Goal: Task Accomplishment & Management: Use online tool/utility

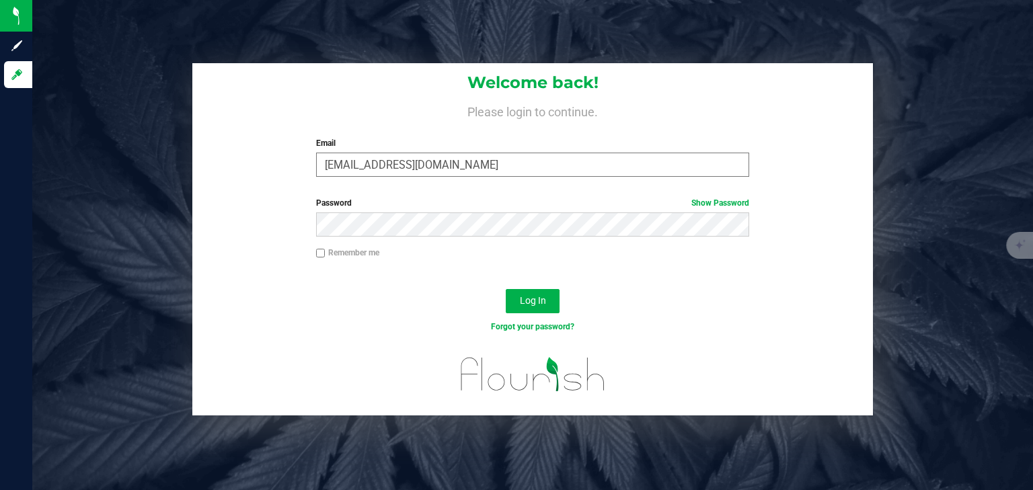
click at [438, 167] on input "[EMAIL_ADDRESS][DOMAIN_NAME]" at bounding box center [533, 165] width 434 height 24
drag, startPoint x: 455, startPoint y: 161, endPoint x: 123, endPoint y: 119, distance: 334.2
click at [123, 119] on div "Welcome back! Please login to continue. Email [EMAIL_ADDRESS][DOMAIN_NAME] Requ…" at bounding box center [532, 239] width 1021 height 352
type input "[EMAIL_ADDRESS][DOMAIN_NAME]"
click at [506, 289] on button "Log In" at bounding box center [533, 301] width 54 height 24
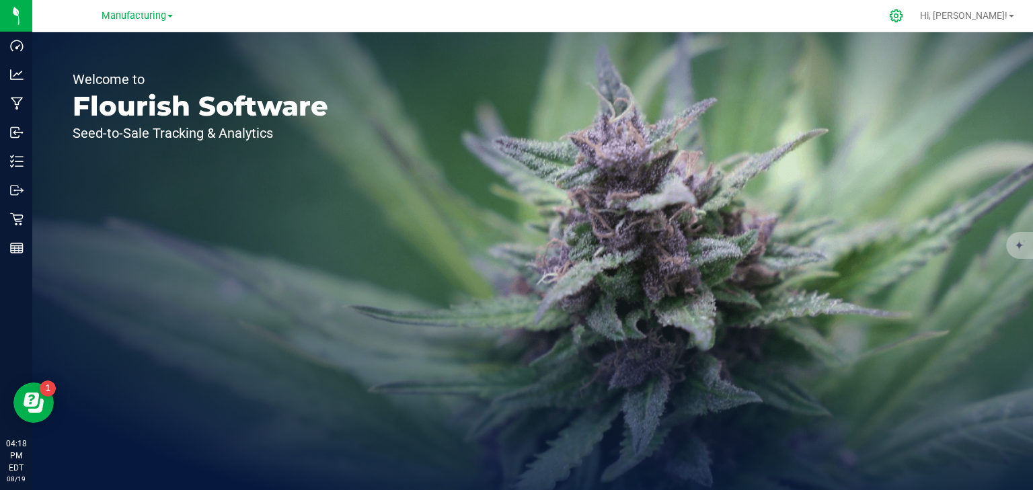
click at [903, 16] on icon at bounding box center [896, 16] width 14 height 14
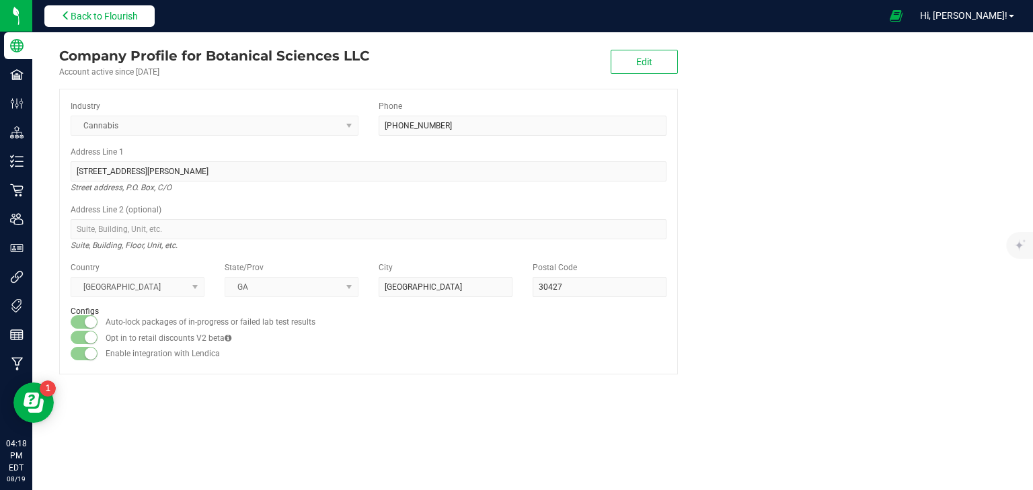
click at [93, 21] on button "Back to Flourish" at bounding box center [99, 16] width 110 height 22
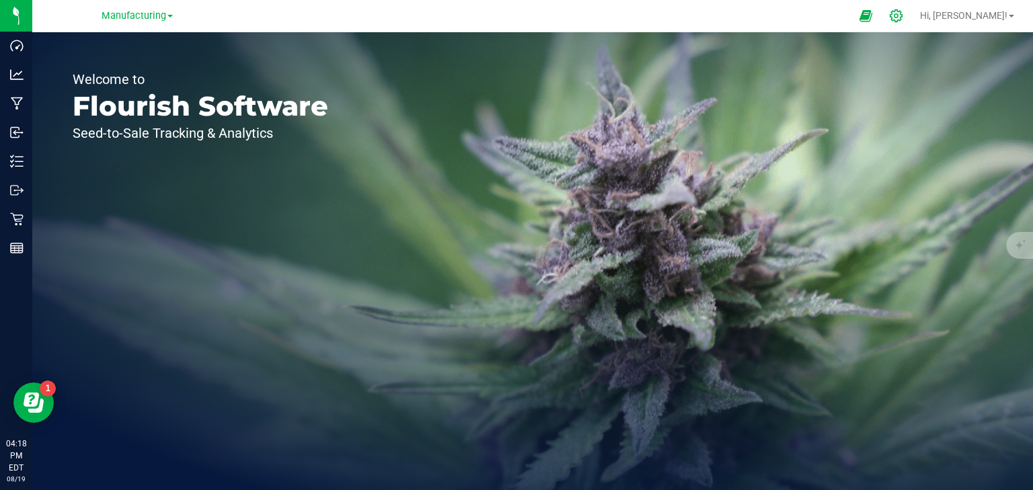
click at [903, 12] on icon at bounding box center [896, 16] width 14 height 14
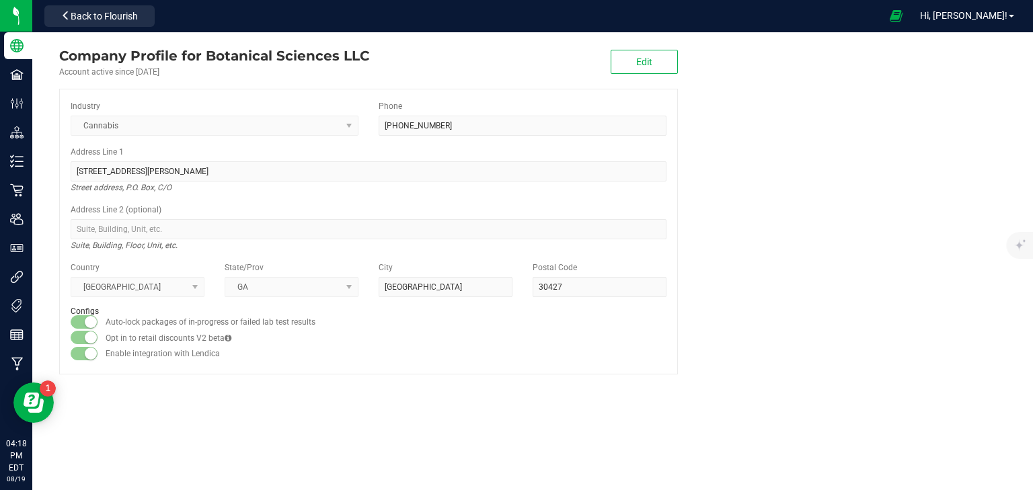
click at [936, 202] on company "Company Profile for Botanical Sciences LLC Account active since [DATE] Edit Ind…" at bounding box center [532, 210] width 1001 height 356
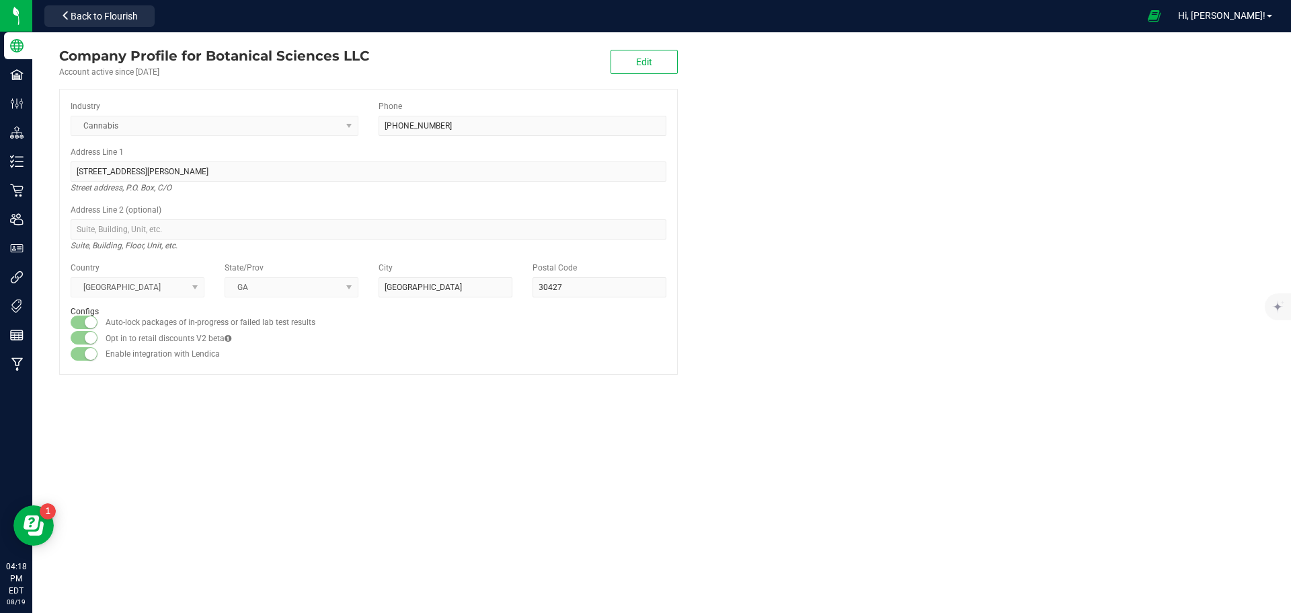
drag, startPoint x: 998, startPoint y: 16, endPoint x: 297, endPoint y: 501, distance: 852.7
click at [302, 490] on div "Company Profile for Botanical Sciences LLC Account active since [DATE] Edit Ind…" at bounding box center [661, 322] width 1259 height 580
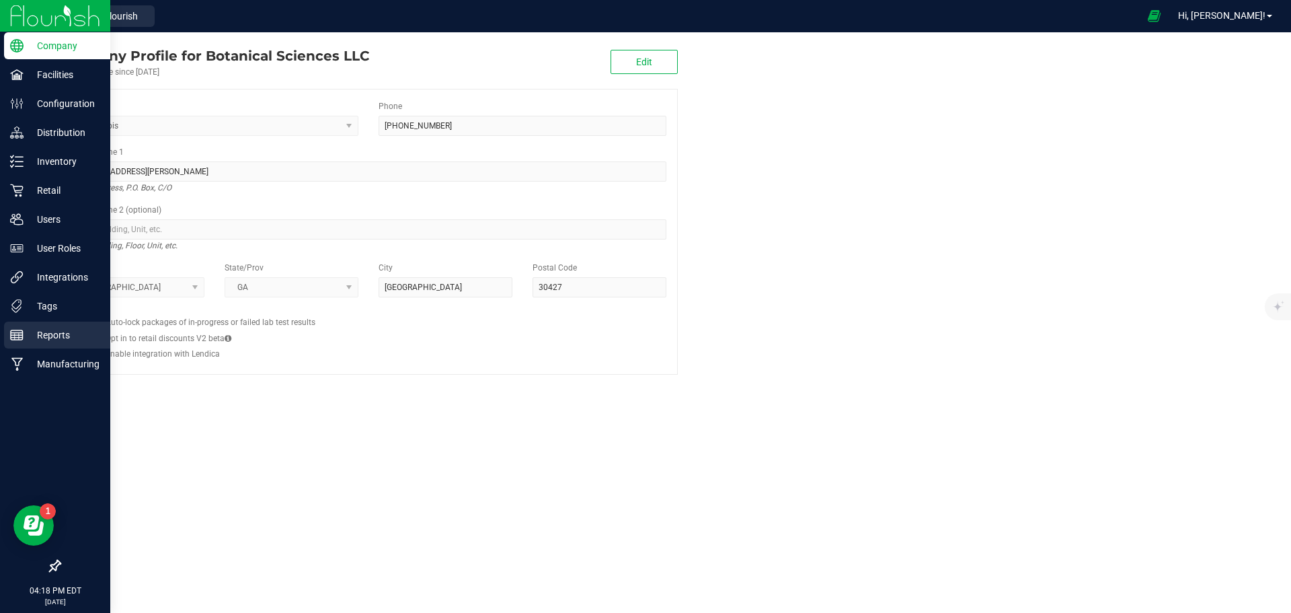
click at [47, 334] on p "Reports" at bounding box center [64, 335] width 81 height 16
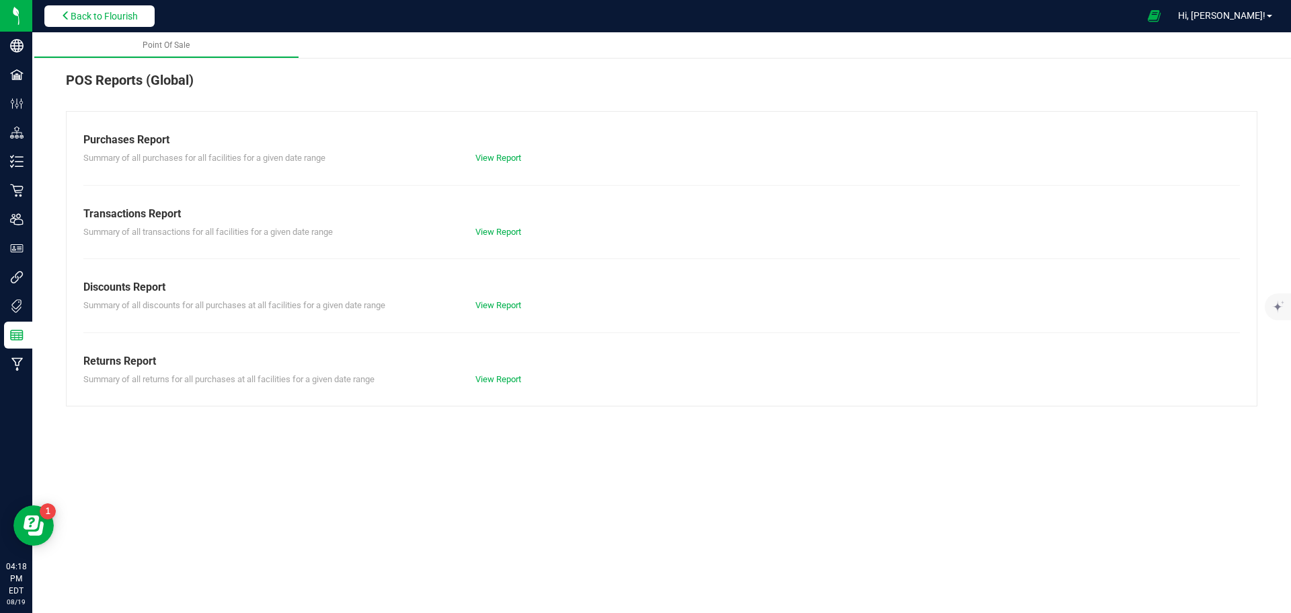
click at [110, 18] on span "Back to Flourish" at bounding box center [104, 16] width 67 height 11
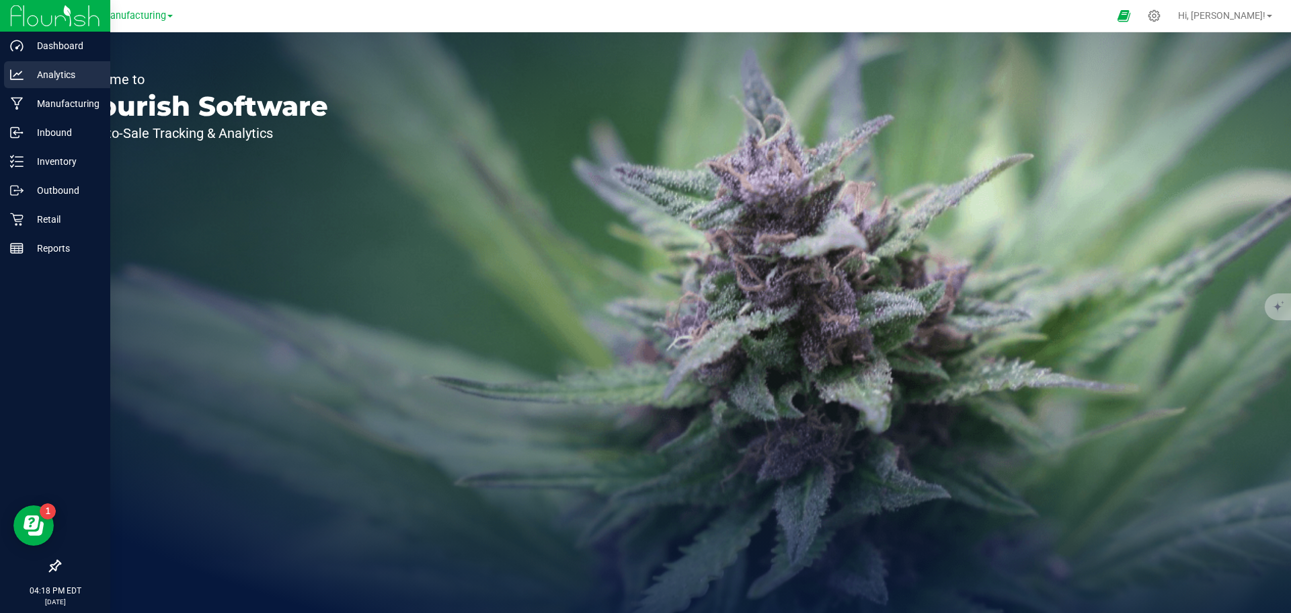
click at [39, 73] on p "Analytics" at bounding box center [64, 75] width 81 height 16
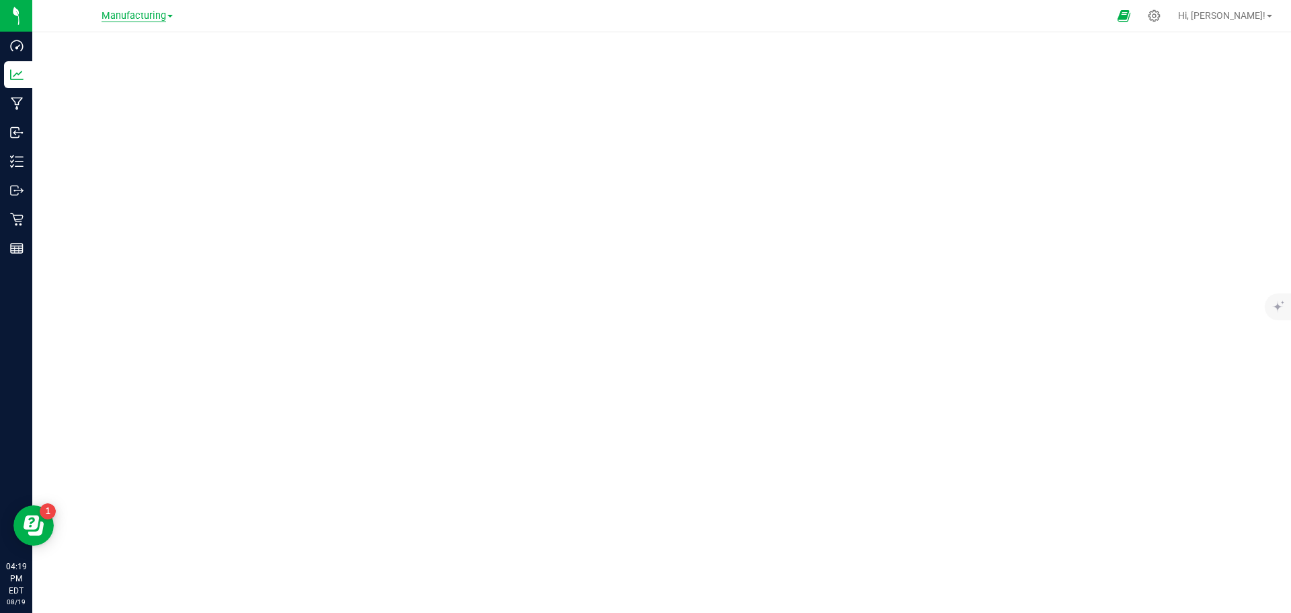
click at [164, 12] on span "Manufacturing" at bounding box center [134, 16] width 65 height 12
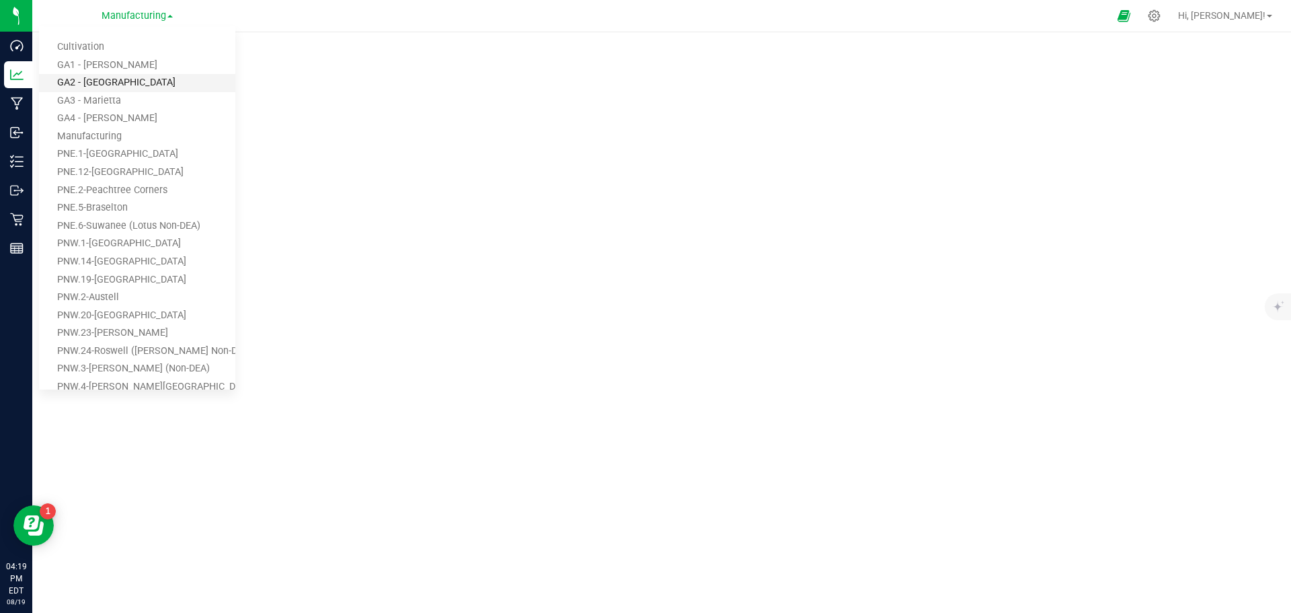
click at [137, 80] on link "GA2 - [GEOGRAPHIC_DATA]" at bounding box center [137, 83] width 196 height 18
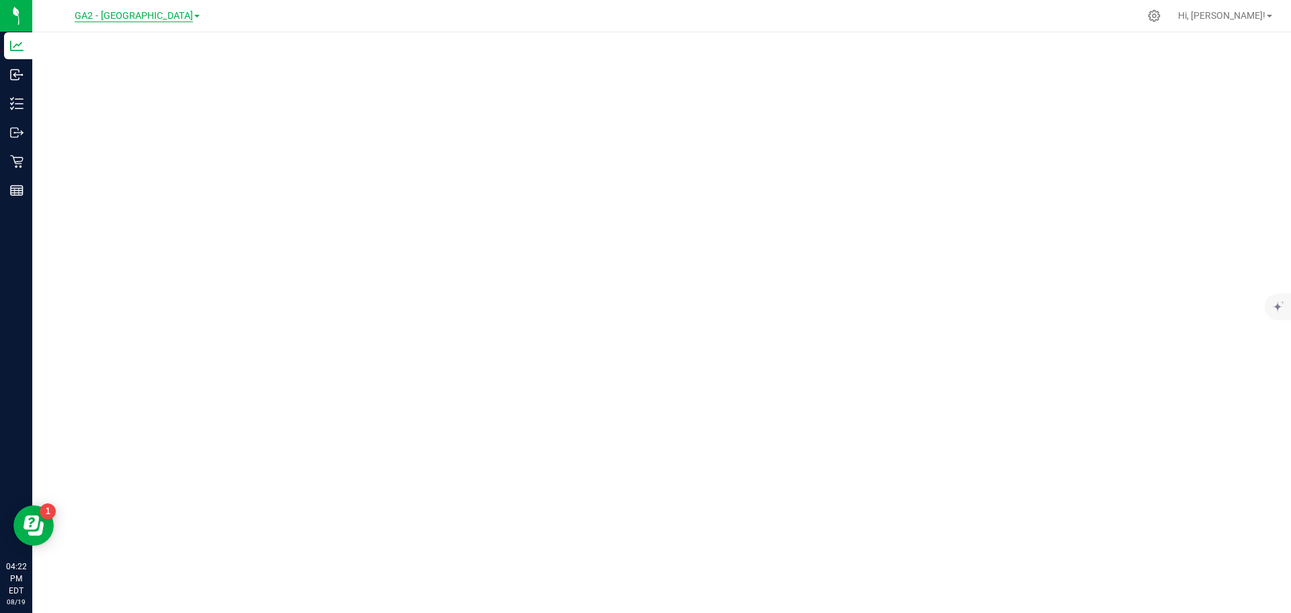
click at [173, 17] on span "GA2 - [GEOGRAPHIC_DATA]" at bounding box center [134, 16] width 118 height 12
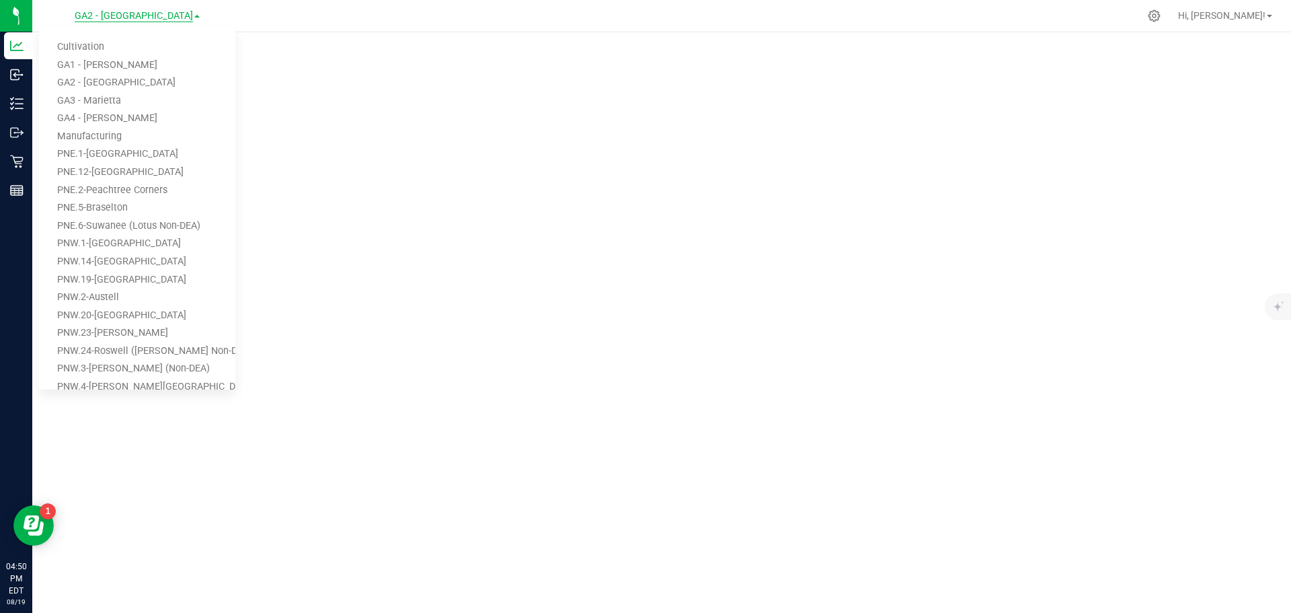
click at [160, 15] on span "GA2 - [GEOGRAPHIC_DATA]" at bounding box center [134, 16] width 118 height 12
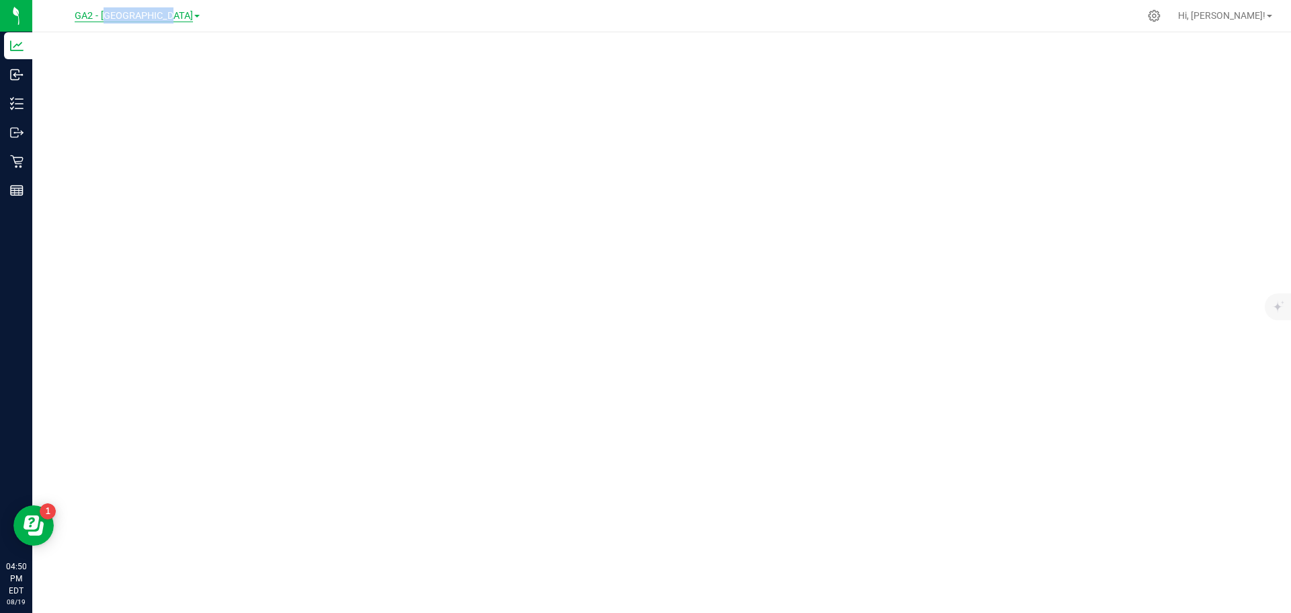
click at [161, 15] on span "GA2 - [GEOGRAPHIC_DATA]" at bounding box center [134, 16] width 118 height 12
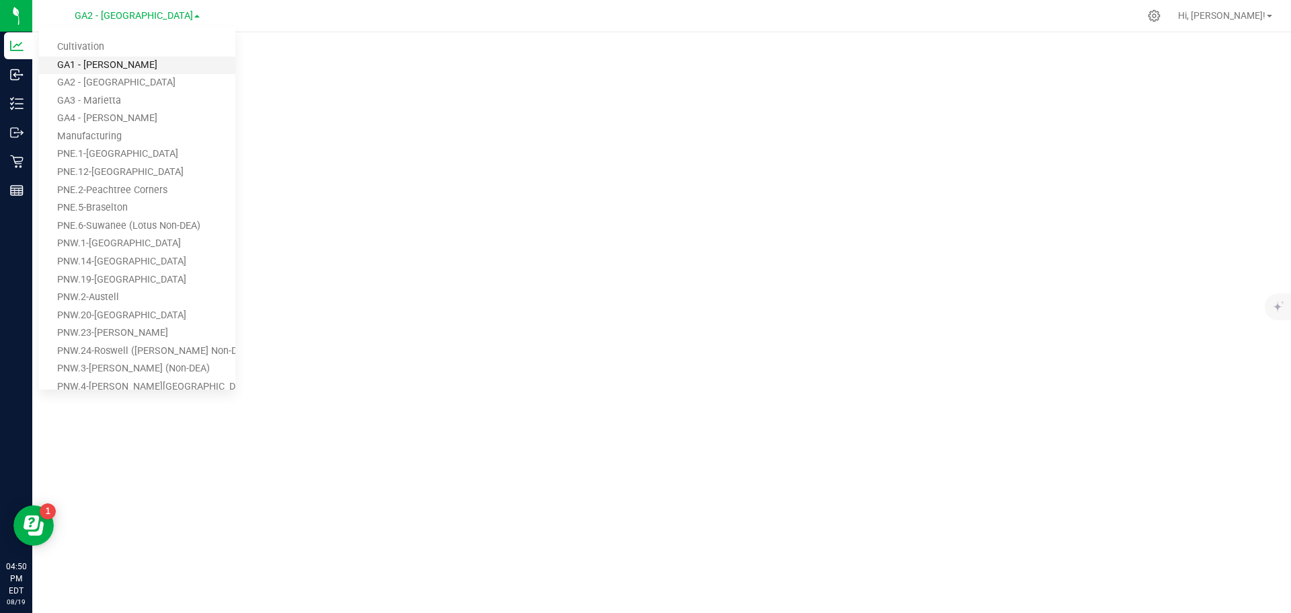
click at [116, 69] on link "GA1 - [PERSON_NAME]" at bounding box center [137, 65] width 196 height 18
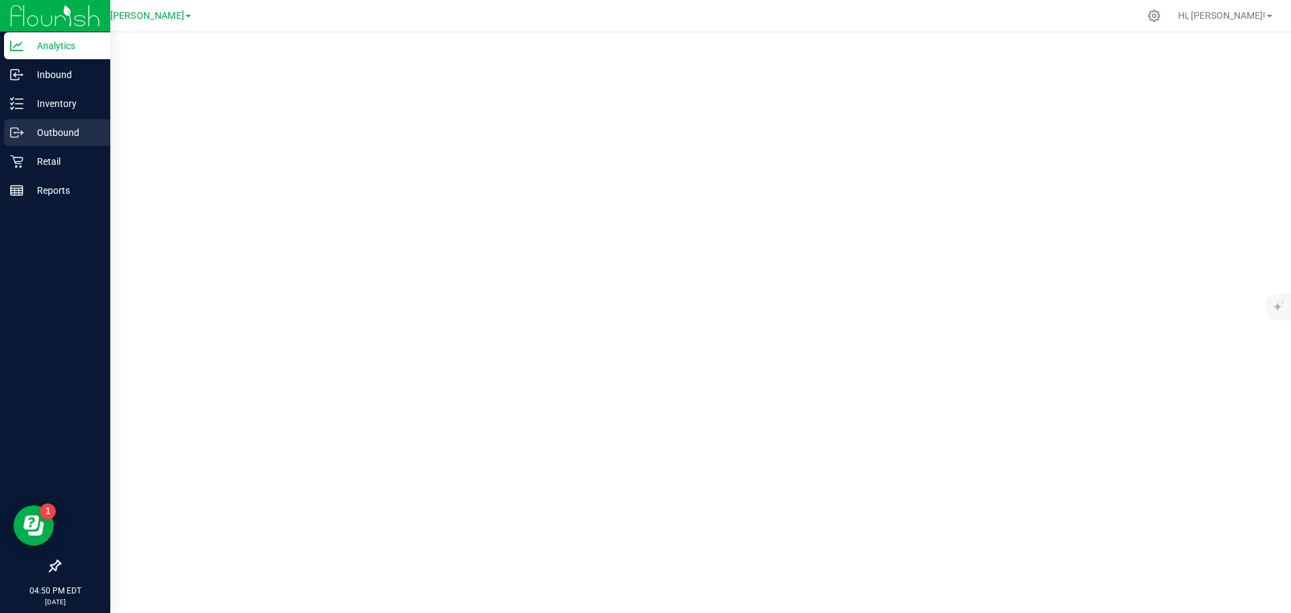
click at [28, 128] on p "Outbound" at bounding box center [64, 132] width 81 height 16
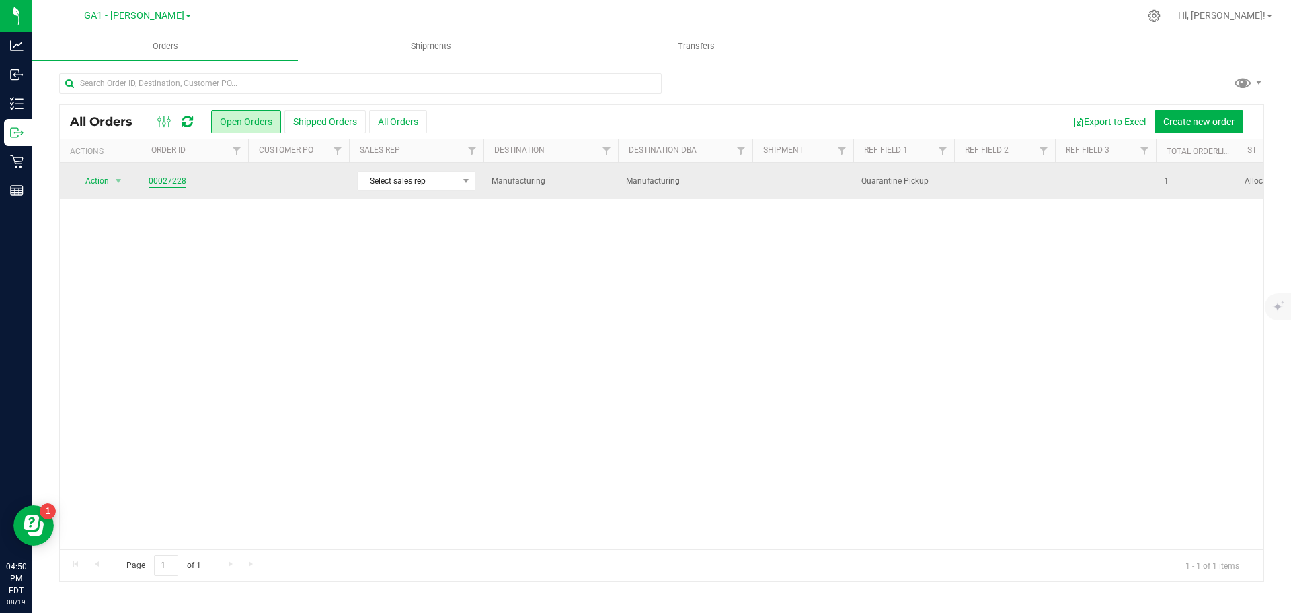
click at [153, 177] on link "00027228" at bounding box center [168, 181] width 38 height 13
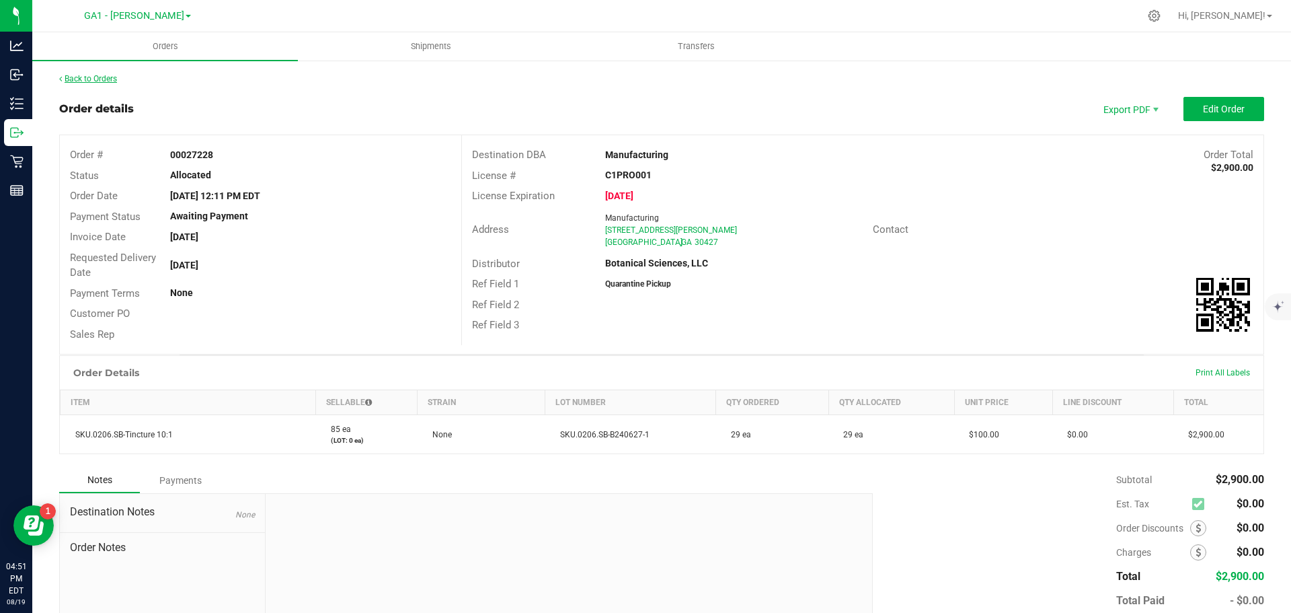
click at [86, 76] on link "Back to Orders" at bounding box center [88, 78] width 58 height 9
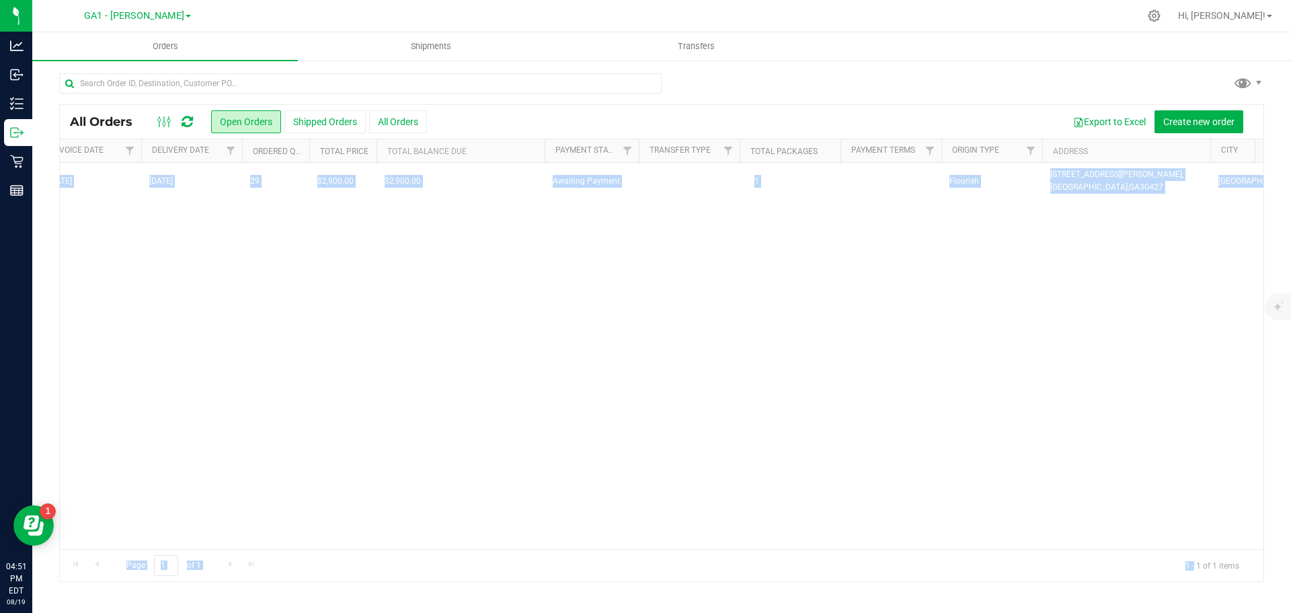
drag, startPoint x: 1245, startPoint y: 555, endPoint x: 1245, endPoint y: 543, distance: 12.8
click at [1032, 490] on div "All Orders Open Orders Shipped Orders All Orders Export to Excel Create new ord…" at bounding box center [661, 342] width 1205 height 477
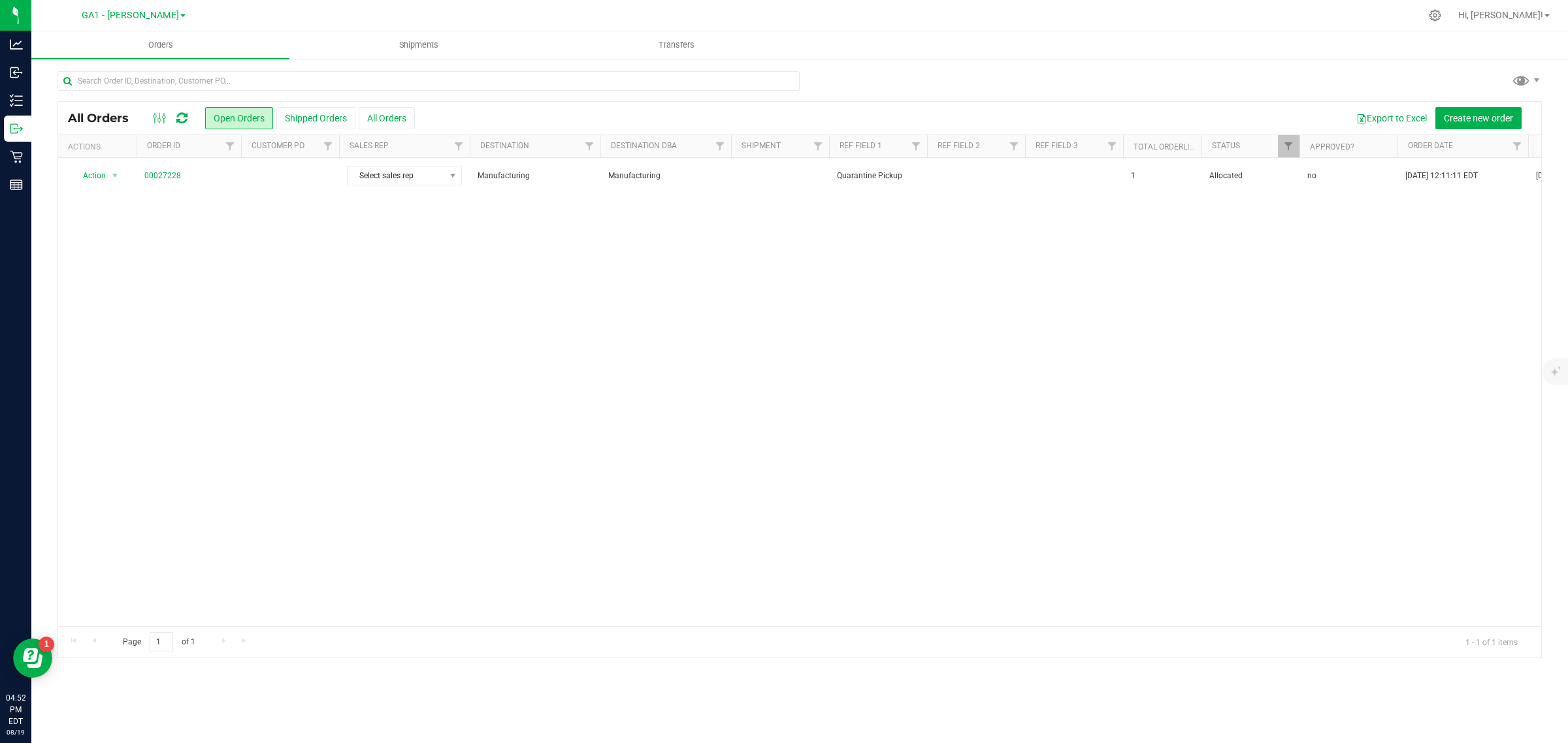
drag, startPoint x: 1069, startPoint y: 1, endPoint x: 995, endPoint y: 262, distance: 271.3
click at [995, 262] on div "Action Action Cancel order Clone order Edit order Mark as fully paid Order audi…" at bounding box center [800, 392] width 1483 height 468
click at [508, 125] on div "Export to Excel Create new order" at bounding box center [972, 118] width 1116 height 22
click at [153, 9] on link "GA1 - [PERSON_NAME]" at bounding box center [133, 15] width 104 height 13
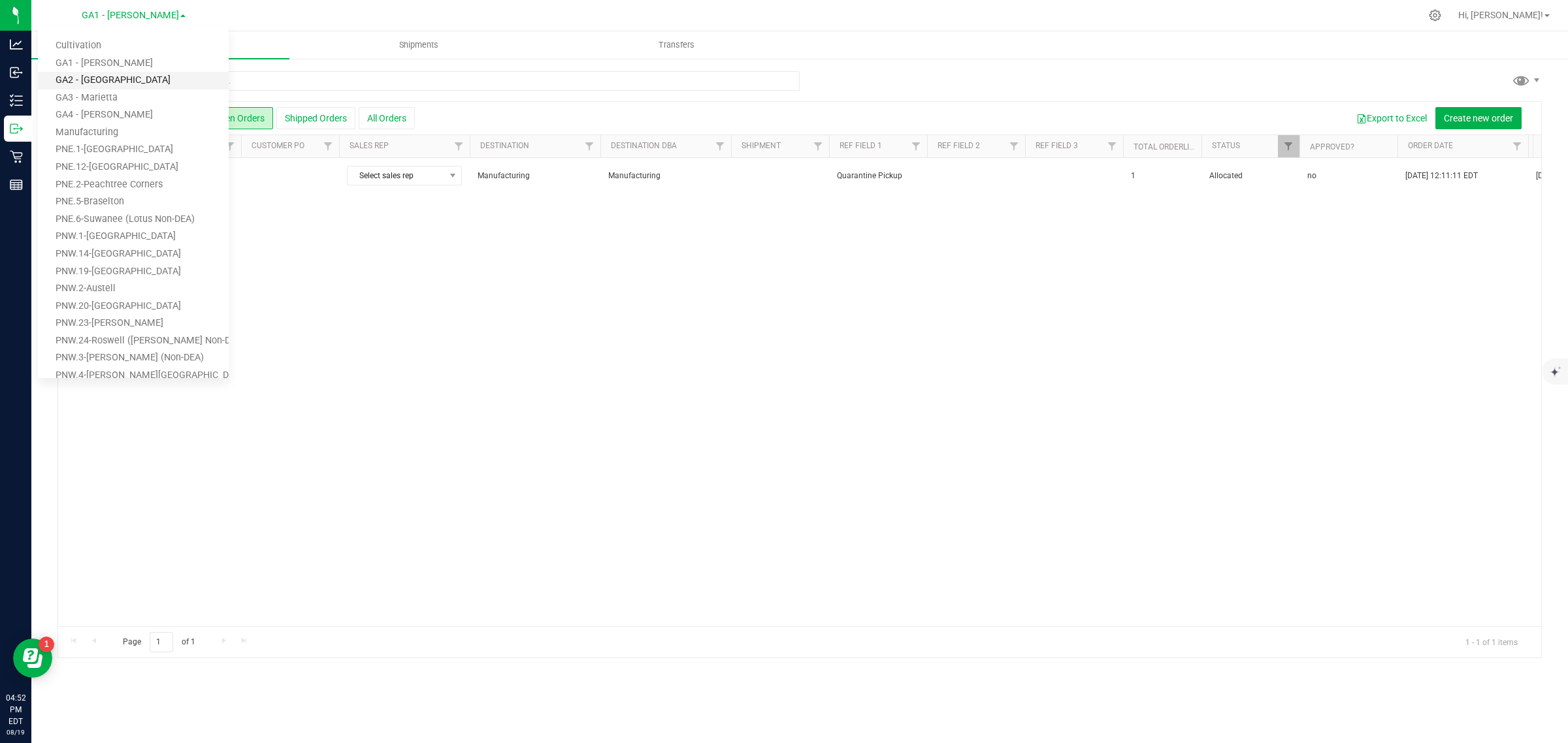
click at [129, 74] on link "GA2 - [GEOGRAPHIC_DATA]" at bounding box center [133, 81] width 190 height 17
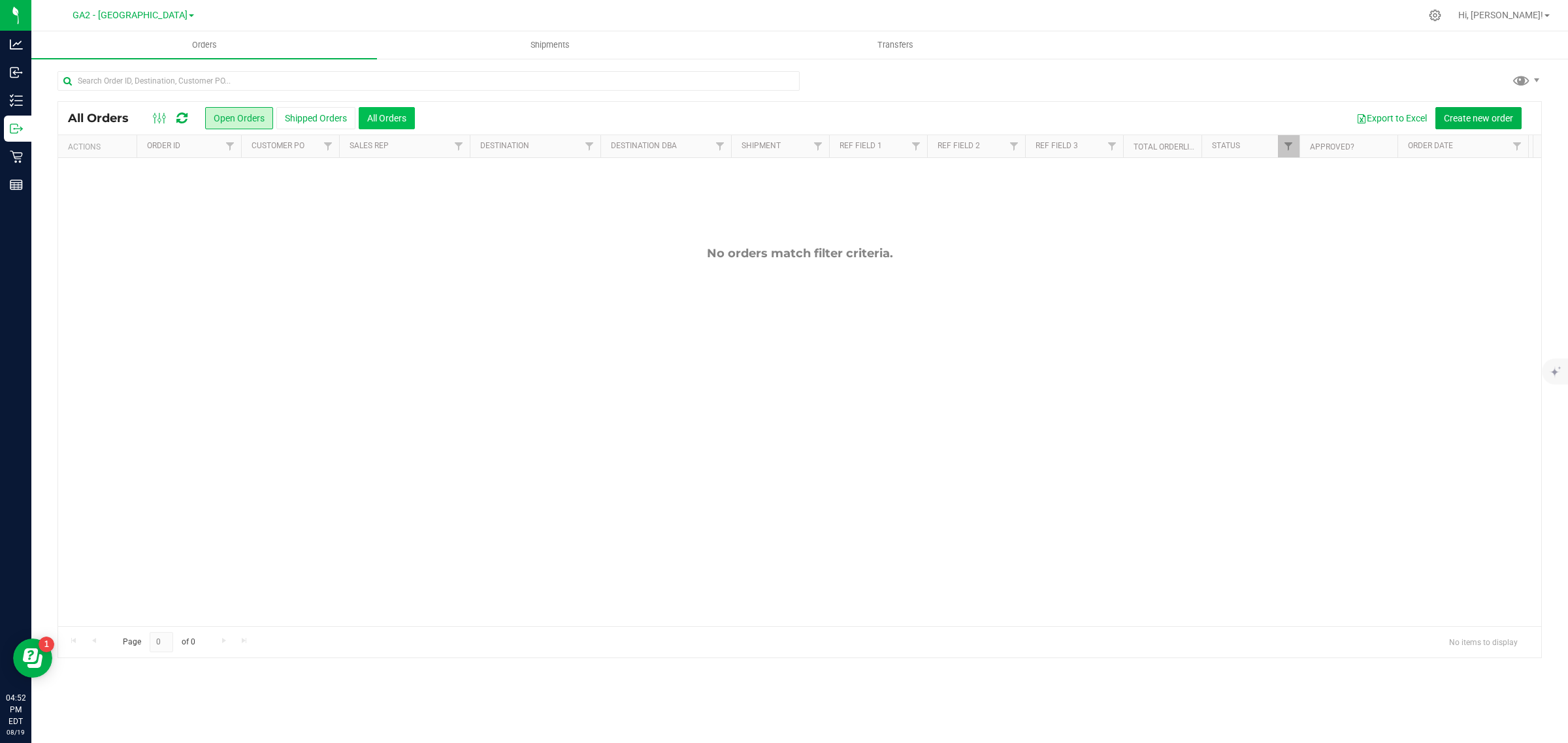
click at [381, 113] on button "All Orders" at bounding box center [387, 118] width 56 height 22
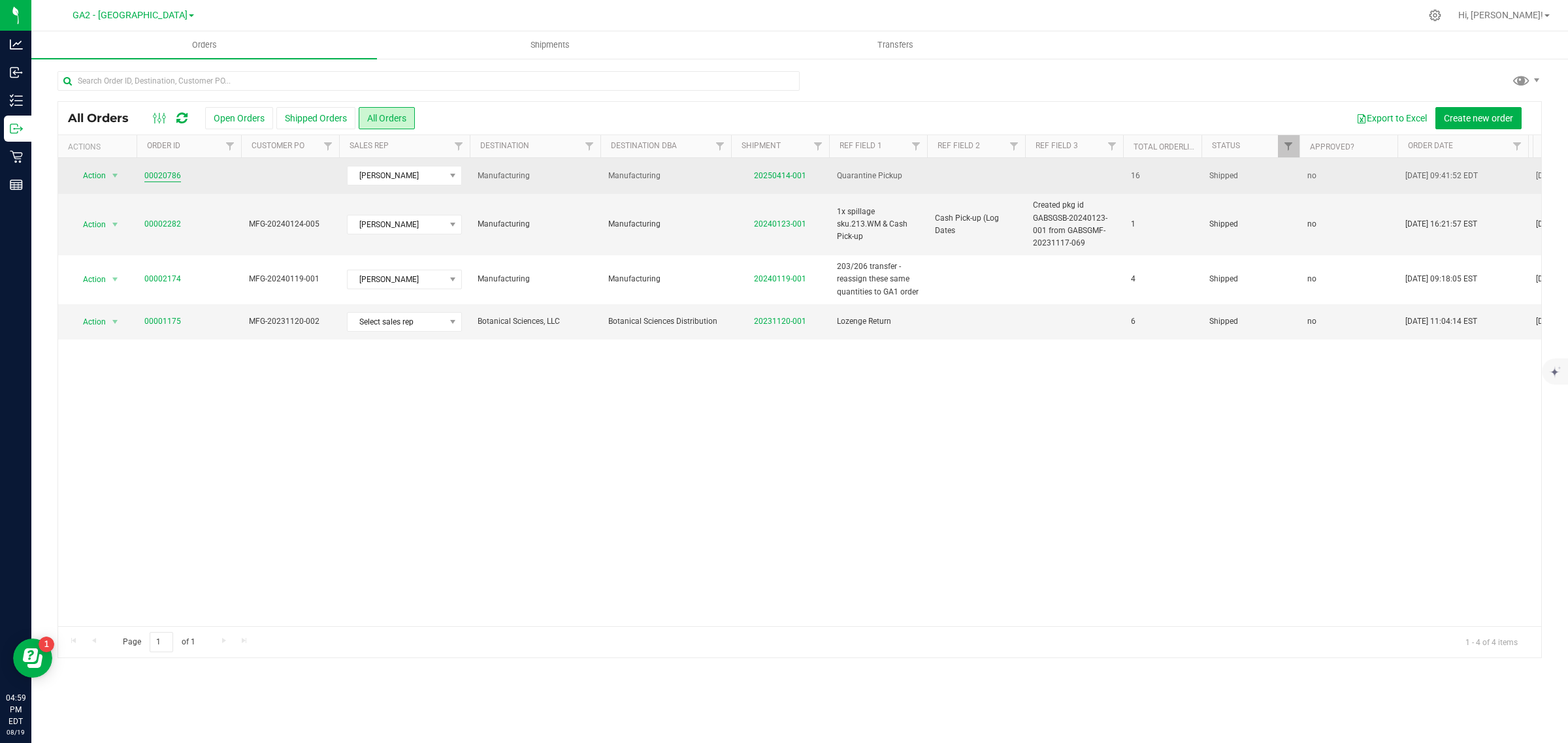
click at [158, 172] on link "00020786" at bounding box center [163, 176] width 37 height 13
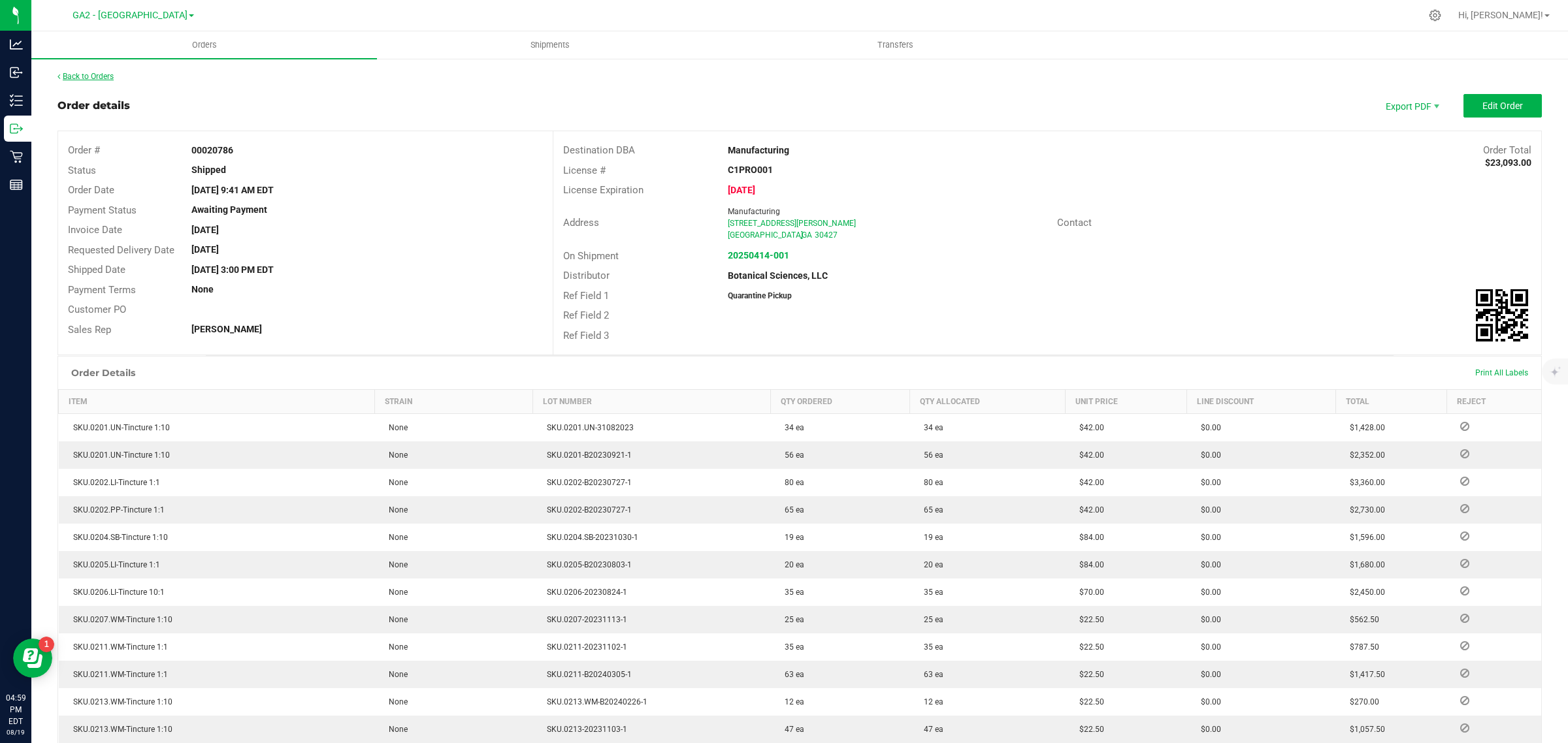
click at [86, 72] on link "Back to Orders" at bounding box center [85, 76] width 56 height 9
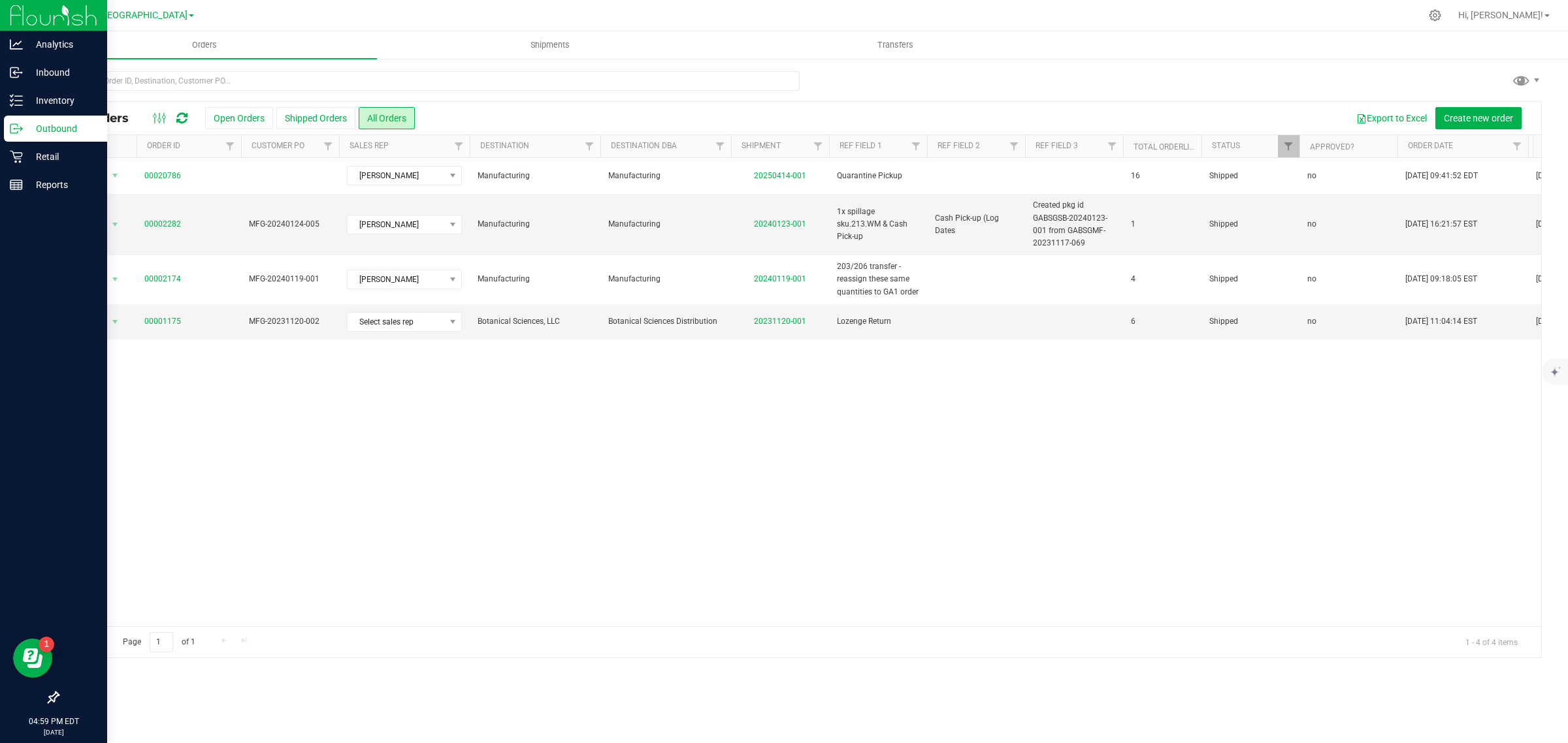
click at [48, 127] on p "Outbound" at bounding box center [62, 128] width 79 height 16
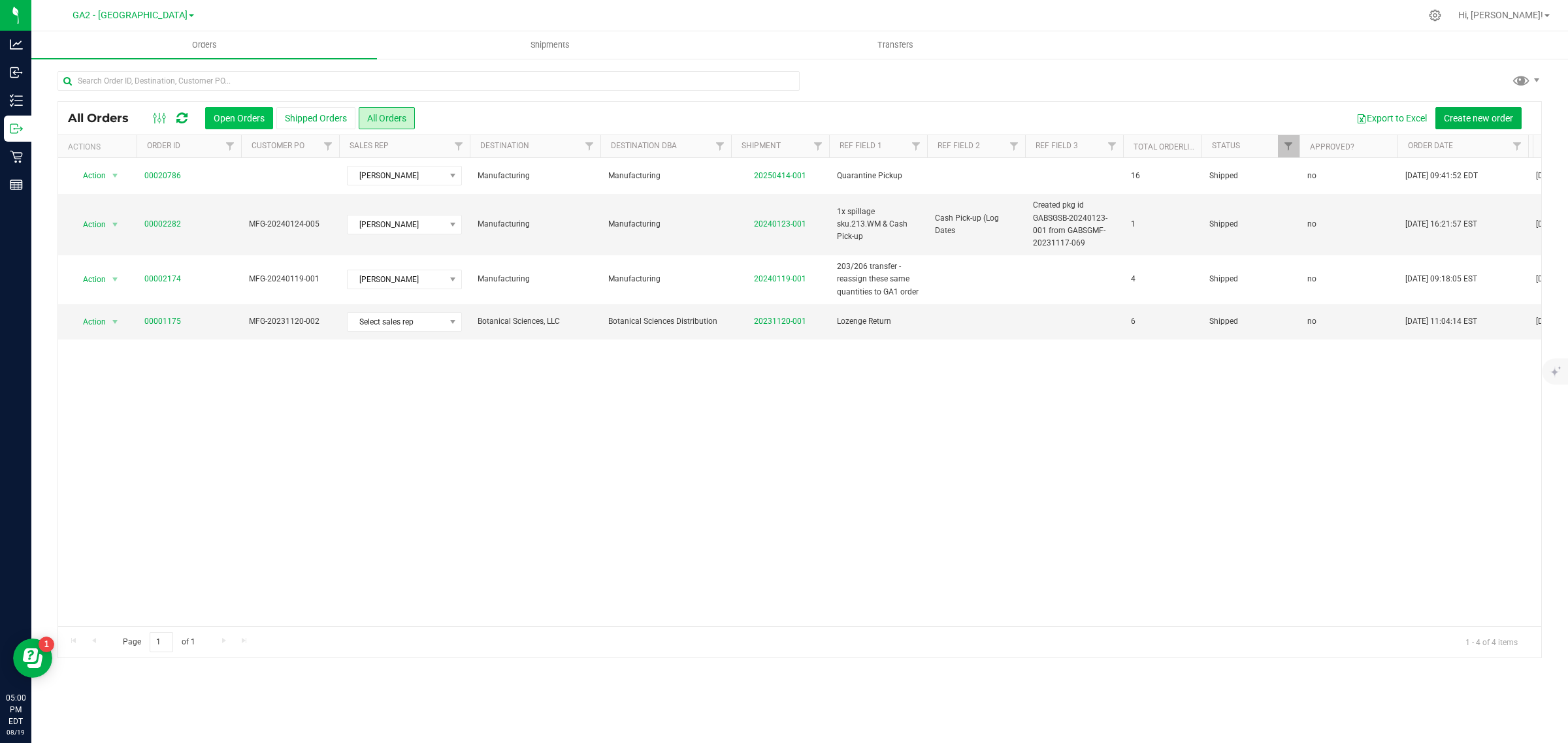
click at [233, 118] on button "Open Orders" at bounding box center [239, 118] width 68 height 22
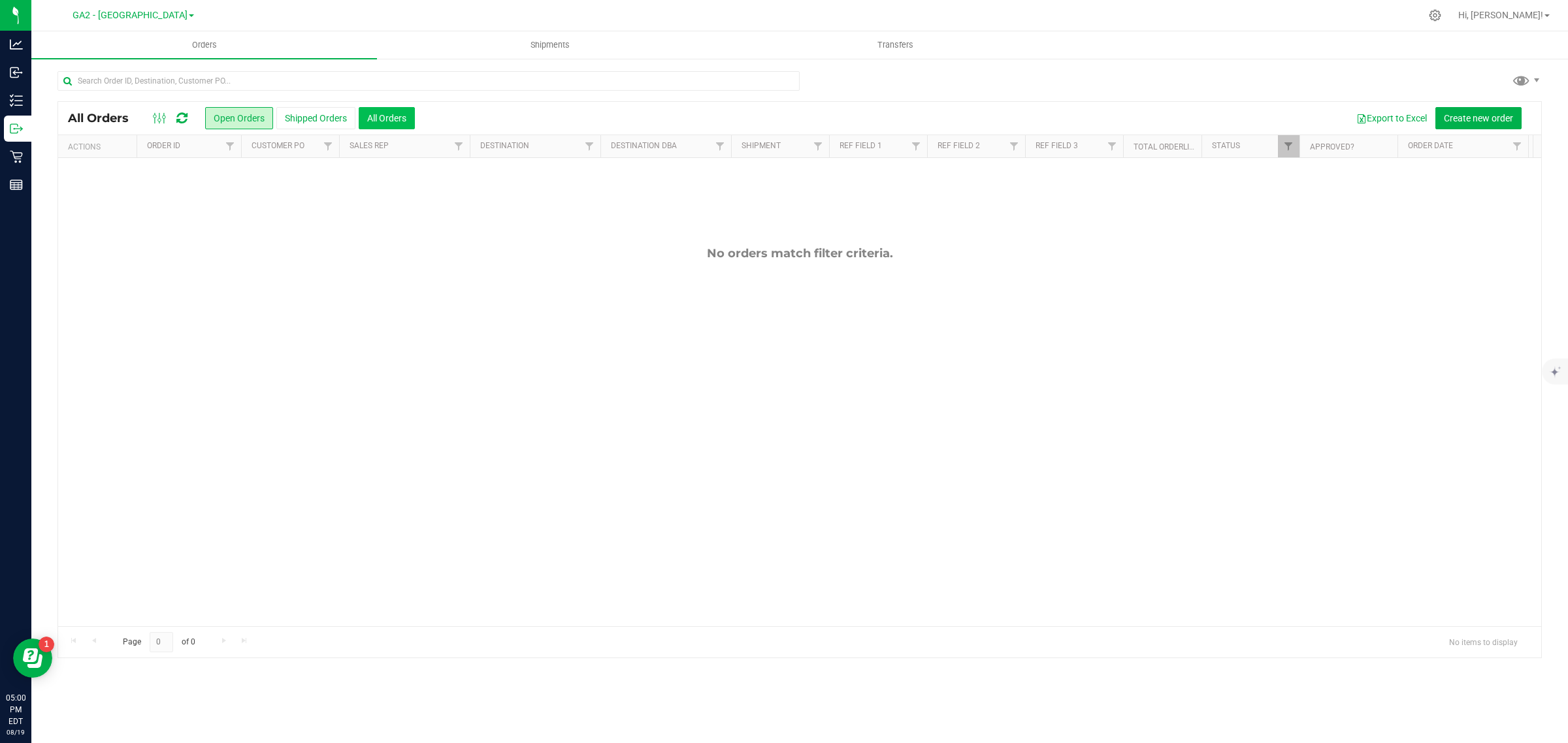
click at [391, 119] on button "All Orders" at bounding box center [387, 118] width 56 height 22
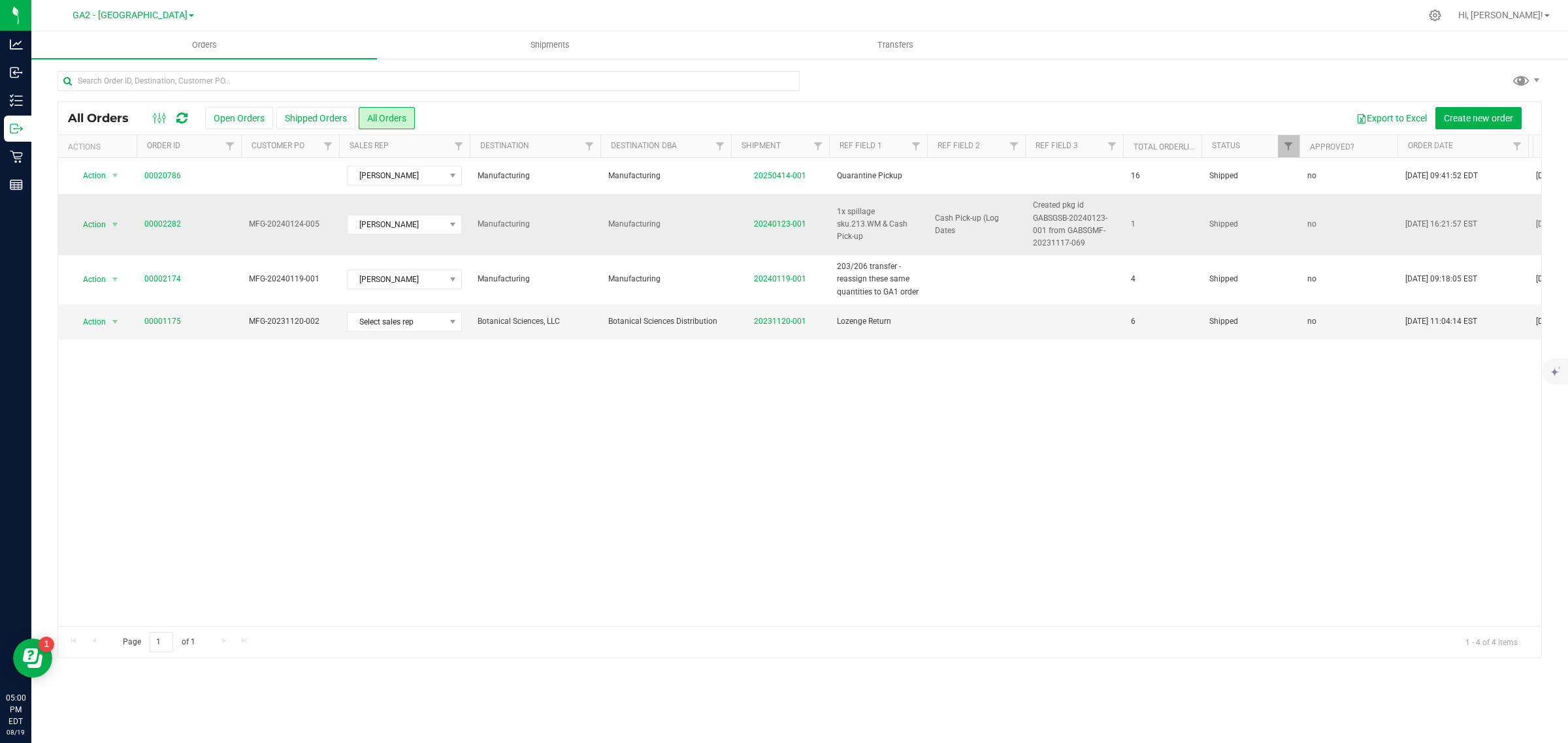
drag, startPoint x: 250, startPoint y: 225, endPoint x: 316, endPoint y: 232, distance: 66.4
click at [316, 232] on td "MFG-20240124-005" at bounding box center [290, 224] width 98 height 61
click at [268, 457] on div "Action Action Clone order Mark as fully paid Order audit log Print COAs (single…" at bounding box center [800, 392] width 1483 height 468
click at [486, 119] on div "Export to Excel Create new order" at bounding box center [972, 118] width 1116 height 22
drag, startPoint x: 573, startPoint y: 97, endPoint x: 592, endPoint y: 103, distance: 19.9
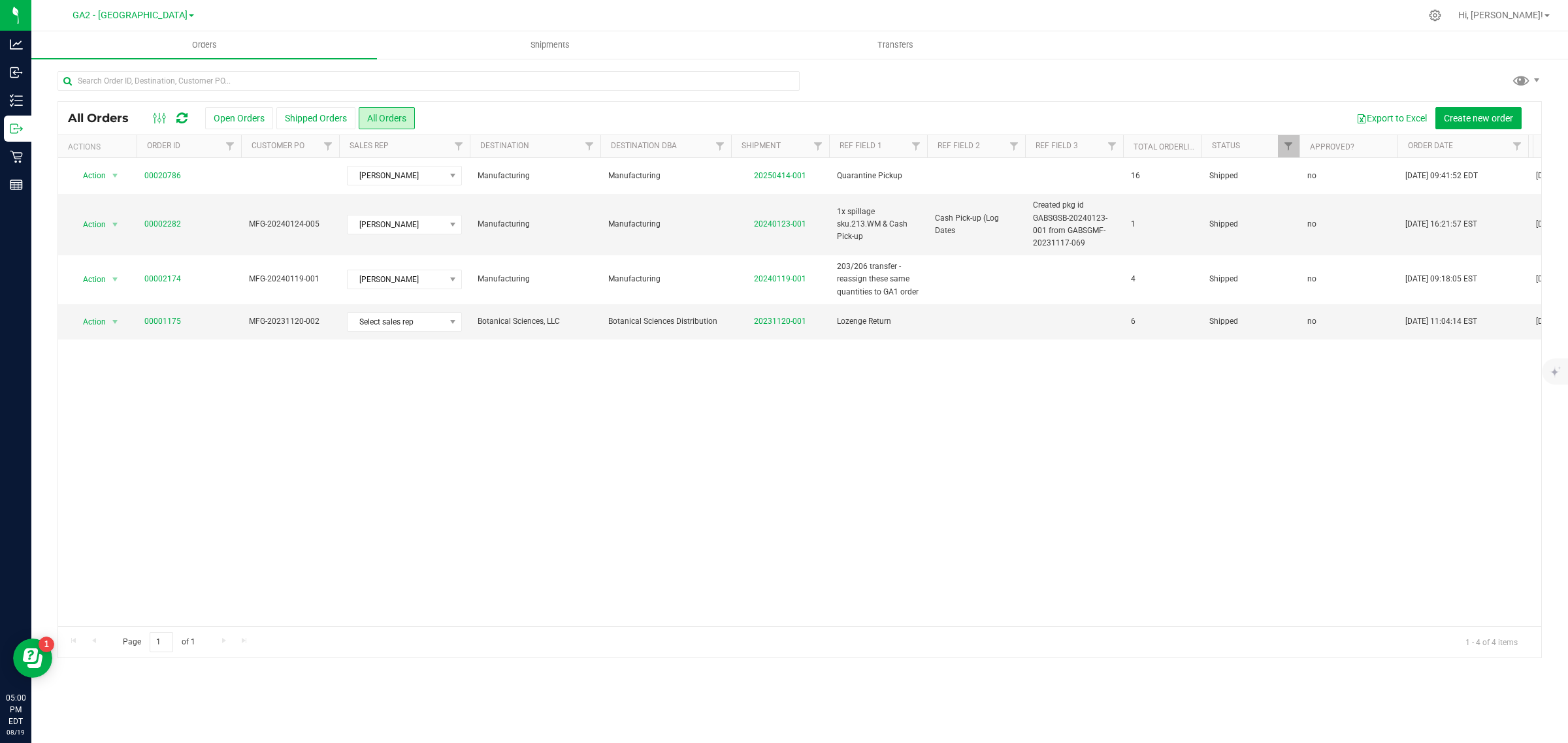
click at [583, 100] on div "All Orders Open Orders Shipped Orders All Orders Export to Excel Create new ord…" at bounding box center [800, 364] width 1484 height 588
click at [196, 361] on div "Action Action Clone order Mark as fully paid Order audit log Print COAs (single…" at bounding box center [800, 392] width 1483 height 468
click at [881, 37] on uib-tab-heading "Transfers" at bounding box center [895, 45] width 344 height 26
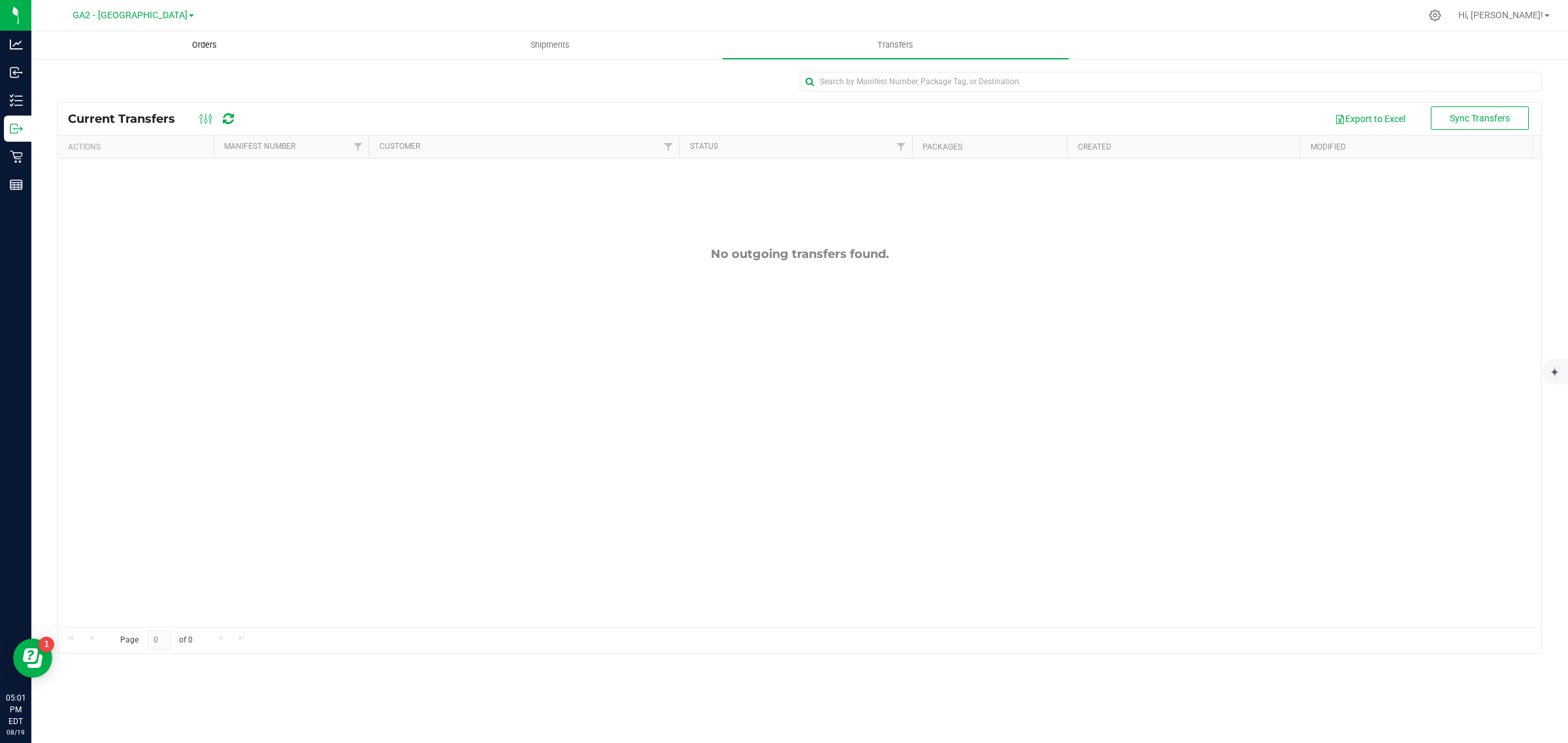
click at [207, 44] on span "Orders" at bounding box center [205, 45] width 60 height 12
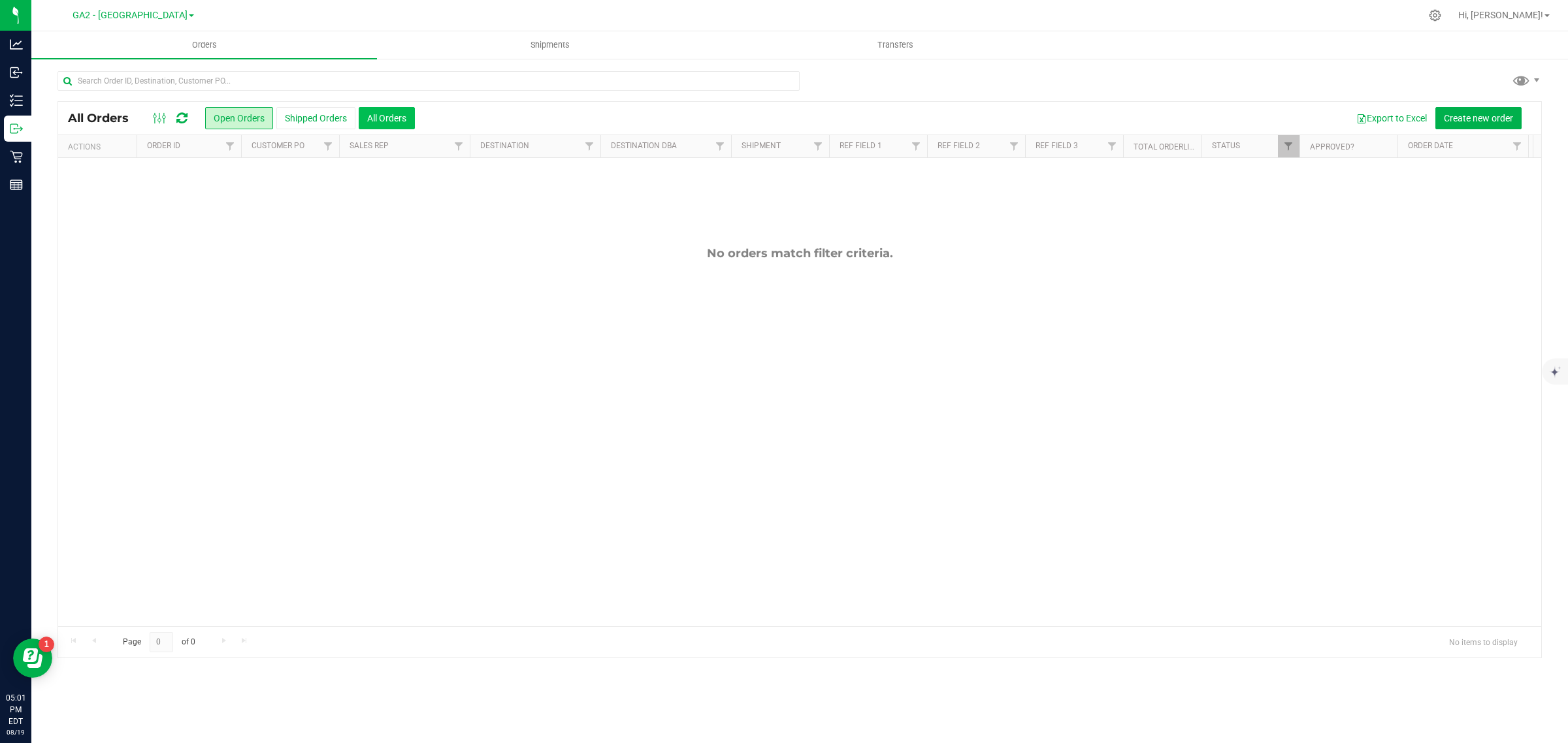
click at [400, 117] on button "All Orders" at bounding box center [387, 118] width 56 height 22
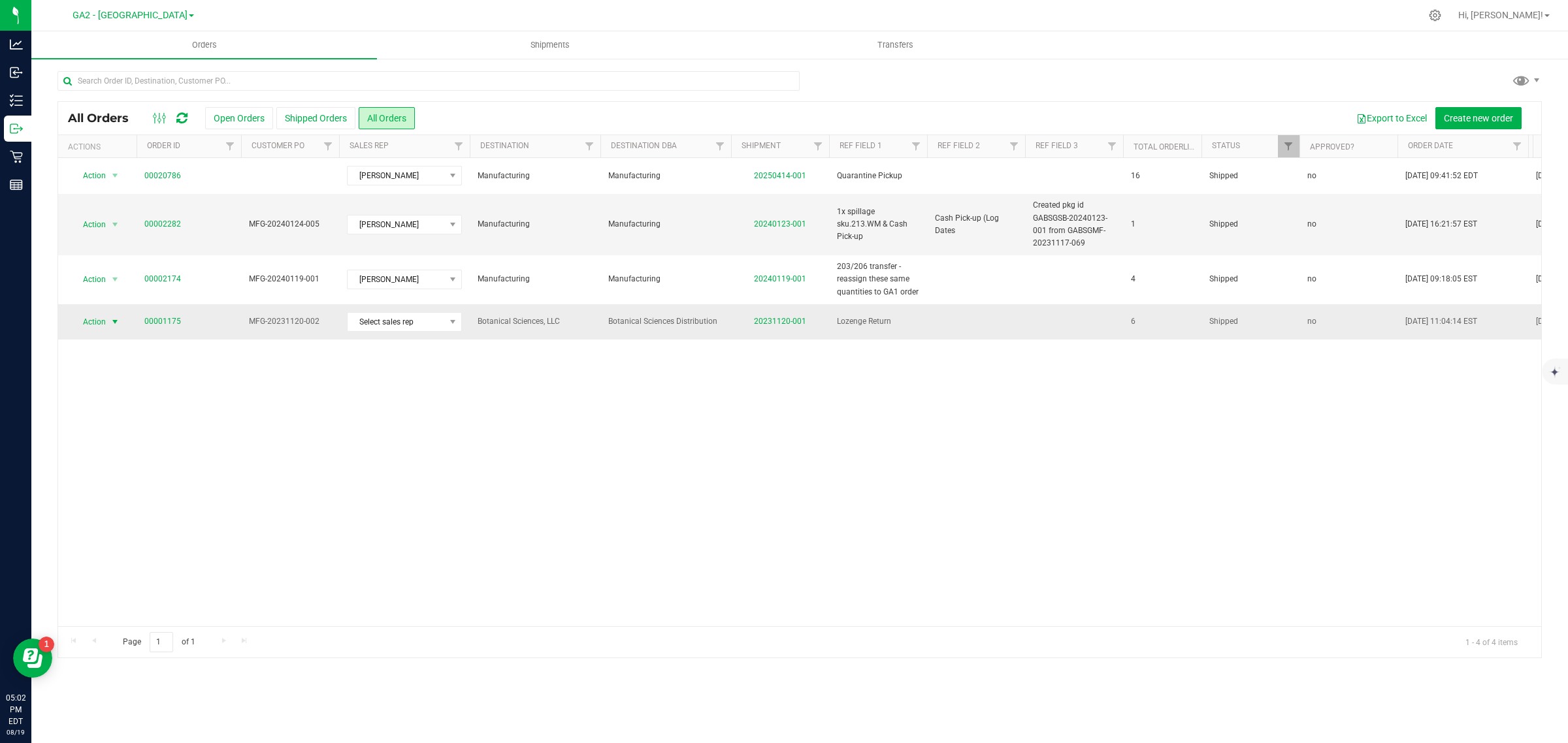
drag, startPoint x: 571, startPoint y: 325, endPoint x: 80, endPoint y: 327, distance: 491.0
click at [80, 327] on tr "Action Action Clone order Mark as fully paid Order audit log Print COAs (single…" at bounding box center [1411, 321] width 2705 height 35
click at [1003, 118] on span "Create new order" at bounding box center [1478, 118] width 69 height 11
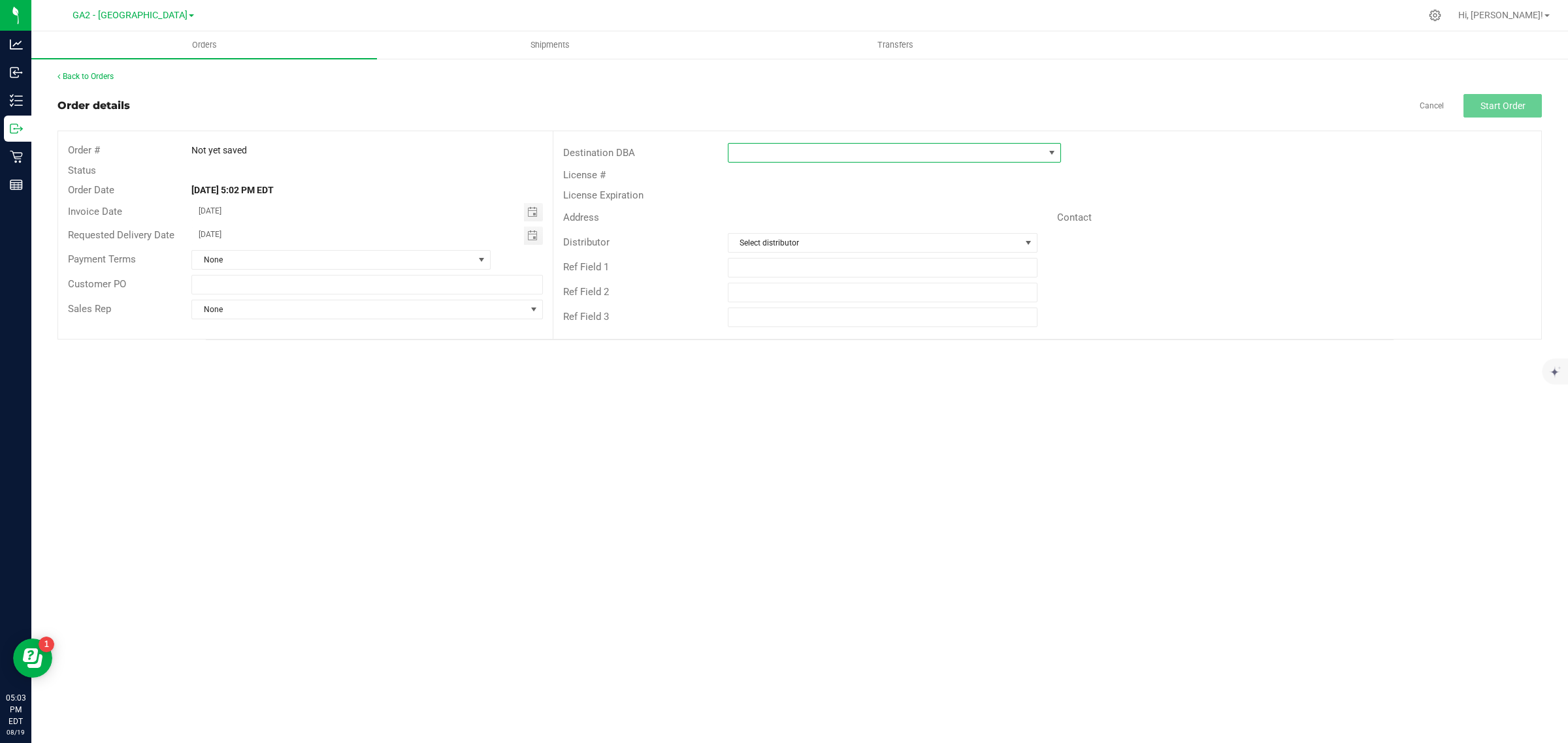
click at [1003, 152] on span at bounding box center [1051, 152] width 11 height 11
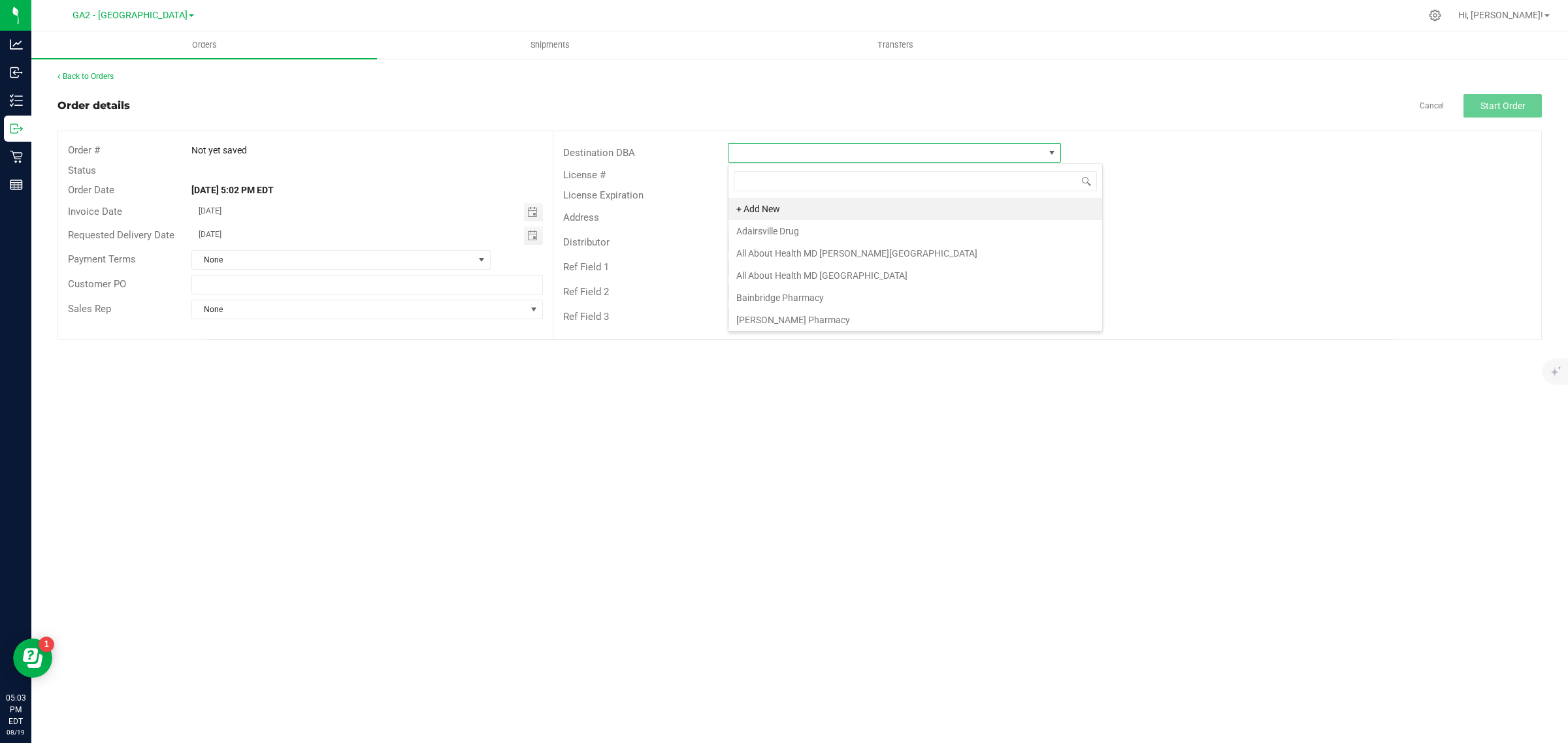
scroll to position [20, 333]
click at [1003, 155] on div "Destination DBA" at bounding box center [1047, 153] width 988 height 25
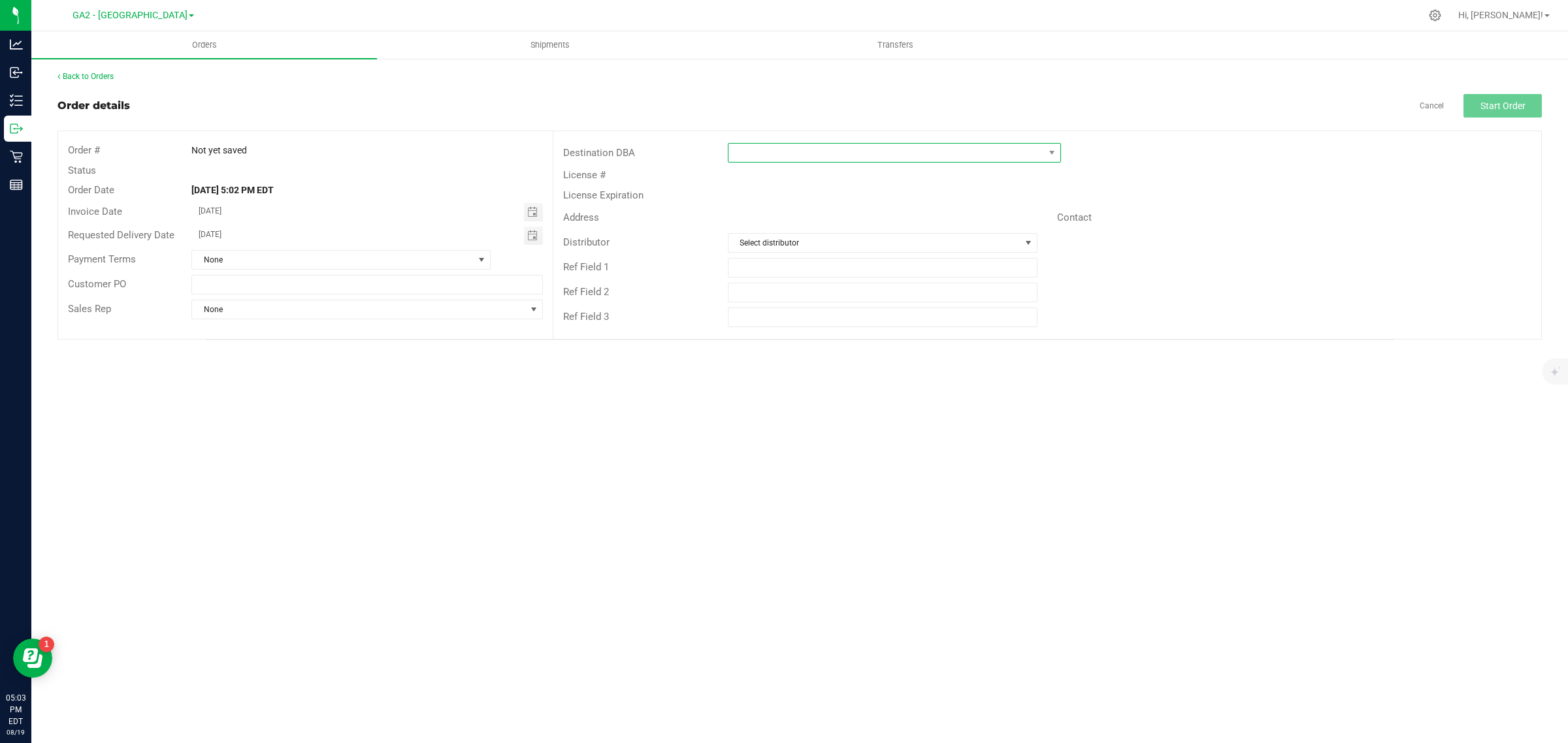
click at [988, 156] on span at bounding box center [886, 152] width 316 height 18
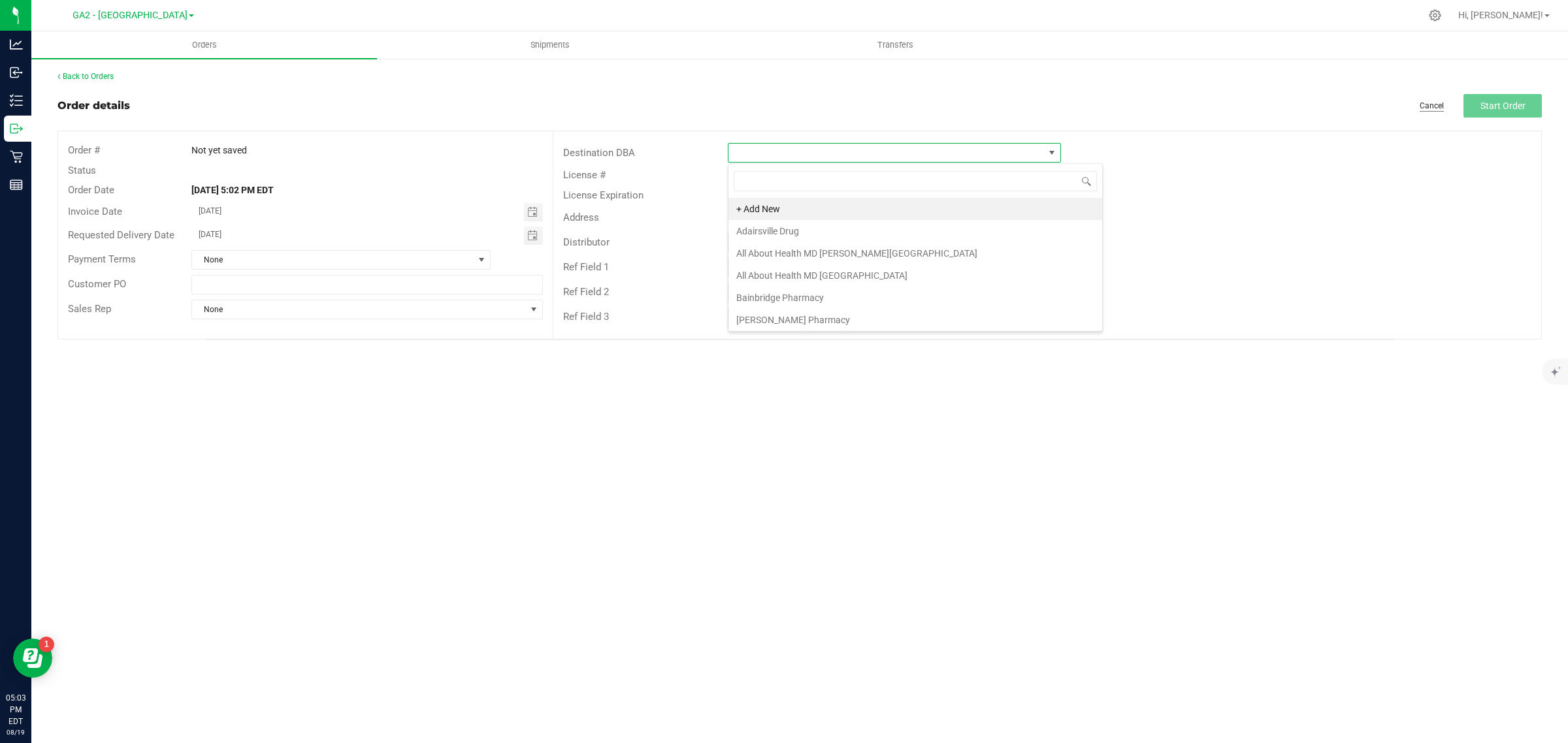
click at [1003, 107] on link "Cancel" at bounding box center [1431, 106] width 24 height 11
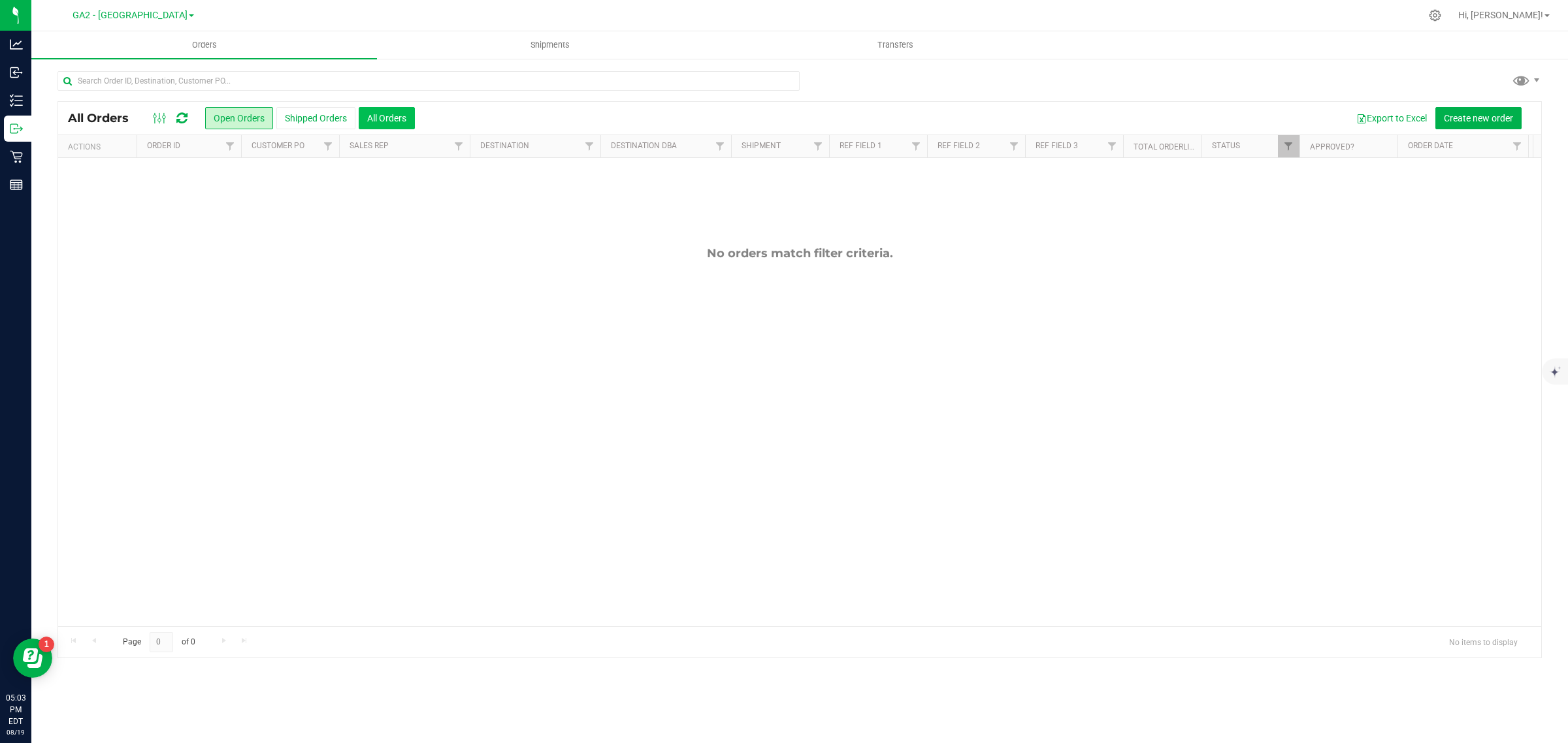
click at [390, 118] on button "All Orders" at bounding box center [387, 118] width 56 height 22
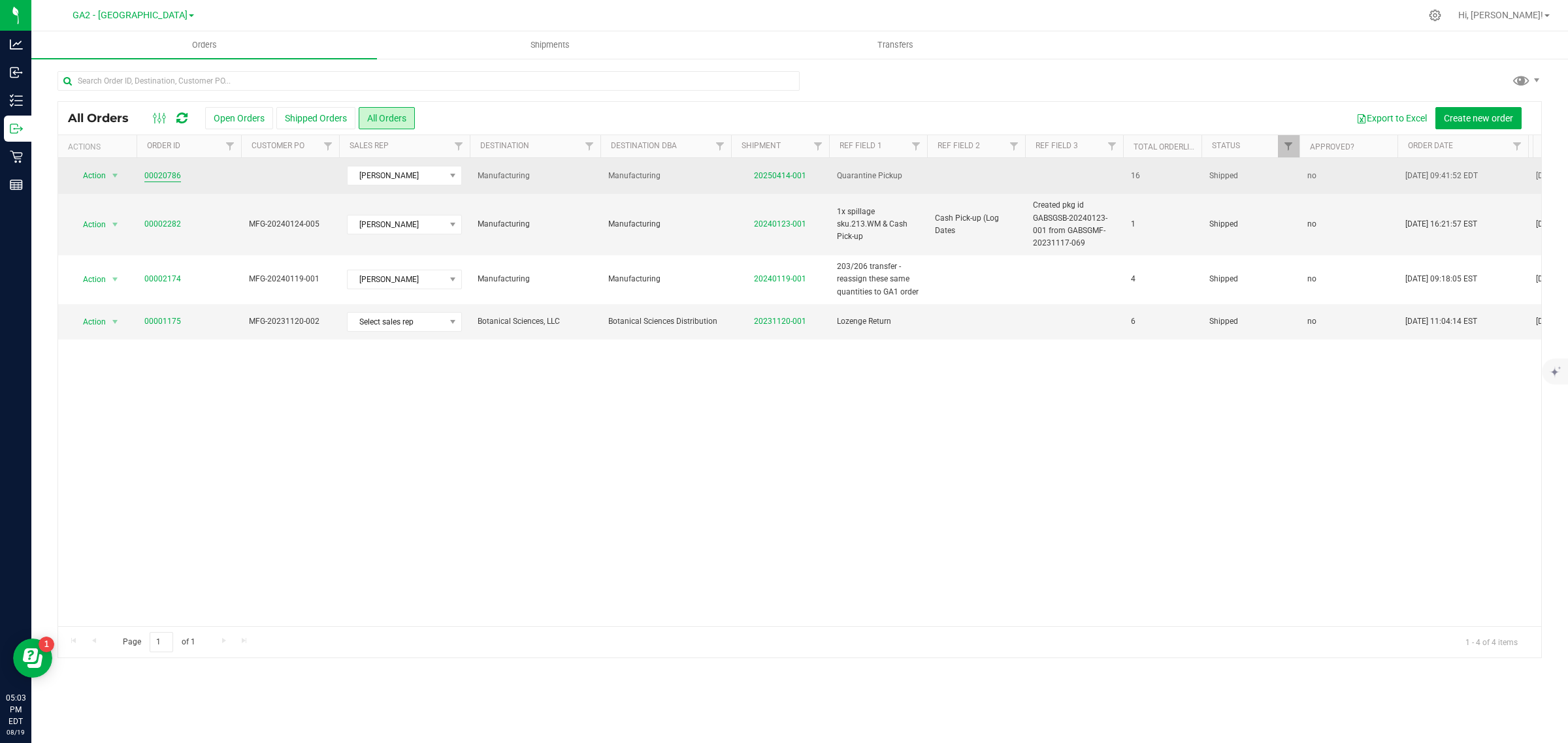
click at [158, 180] on link "00020786" at bounding box center [163, 176] width 37 height 13
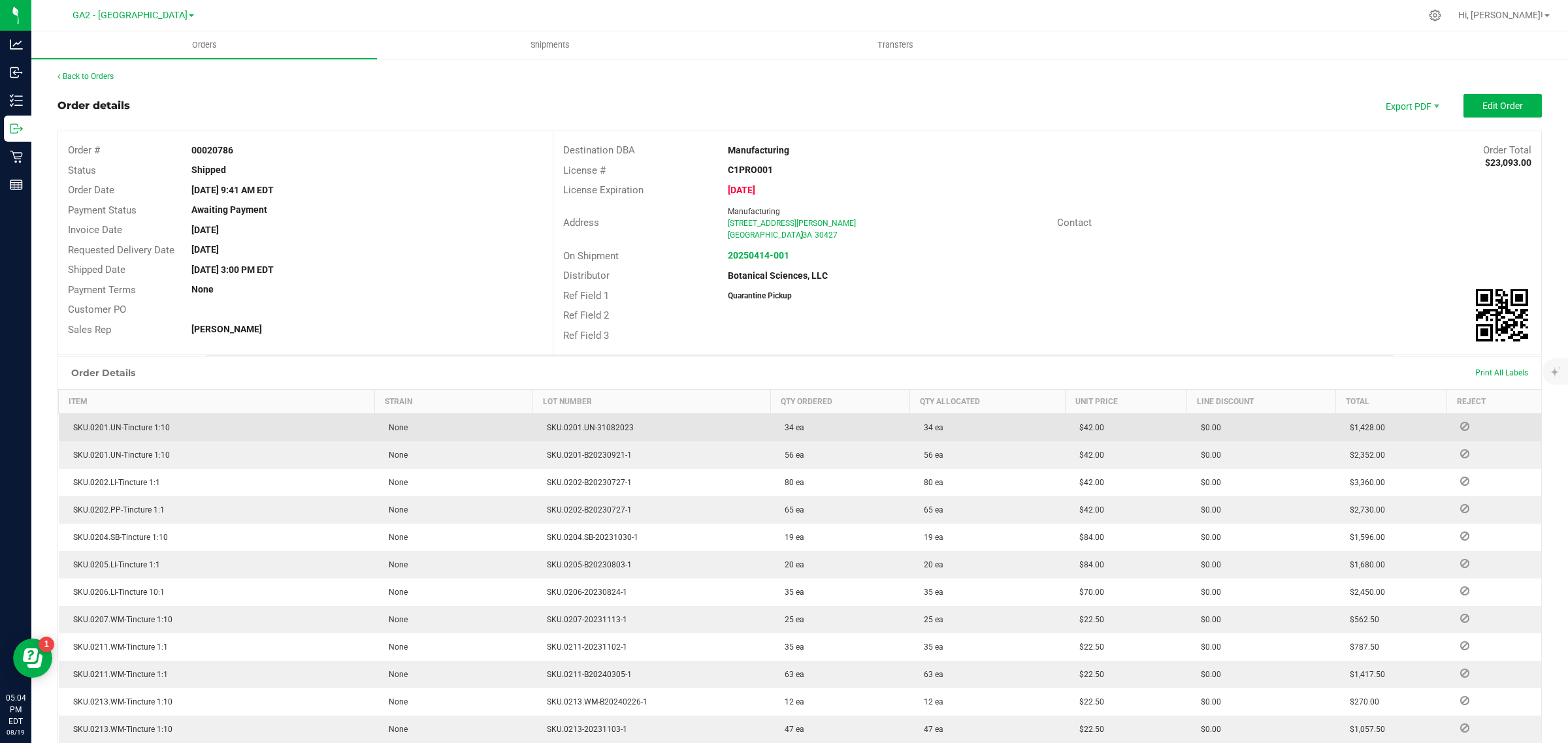
drag, startPoint x: 1069, startPoint y: 427, endPoint x: 1100, endPoint y: 425, distance: 31.1
click at [1003, 425] on td "$42.00" at bounding box center [1125, 427] width 121 height 28
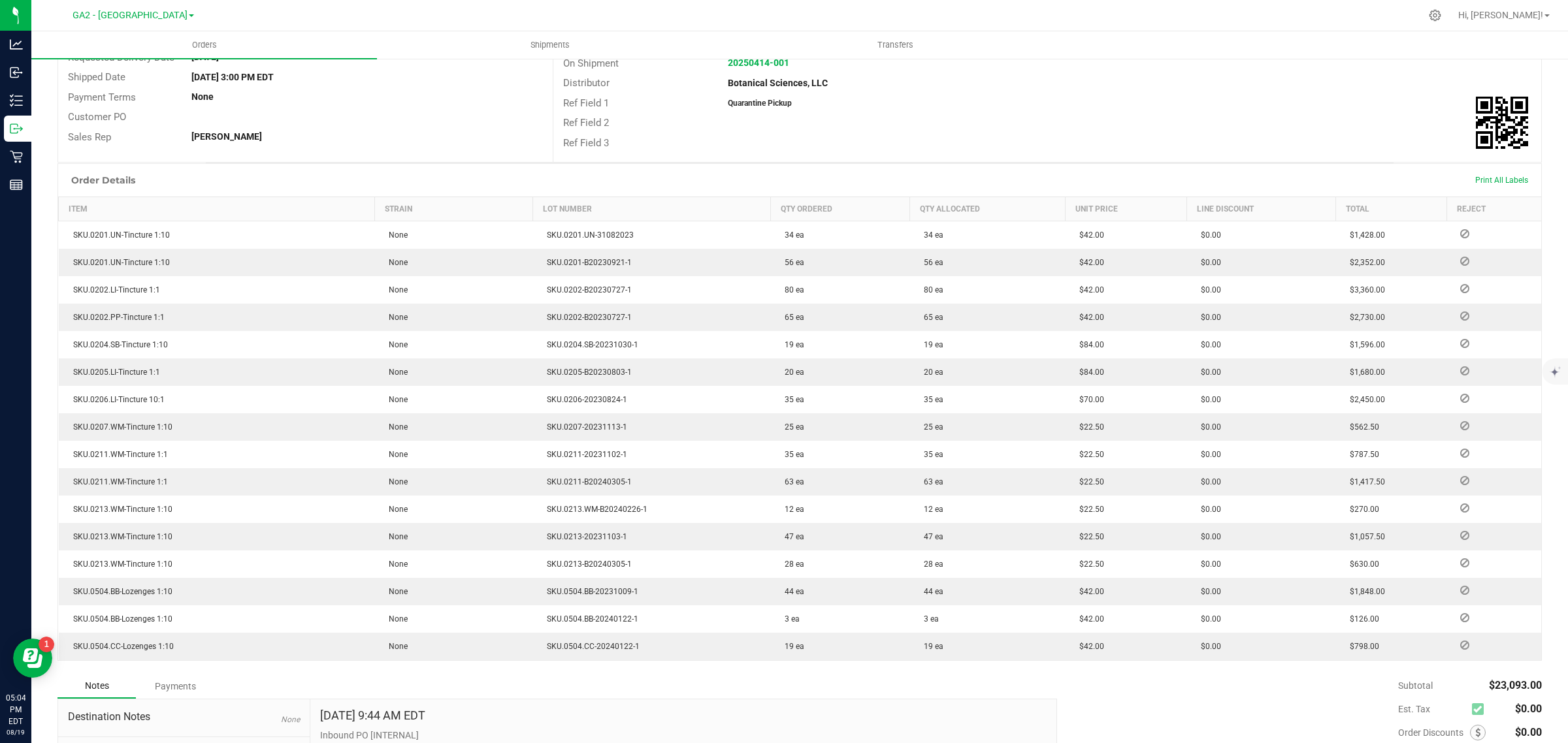
scroll to position [215, 0]
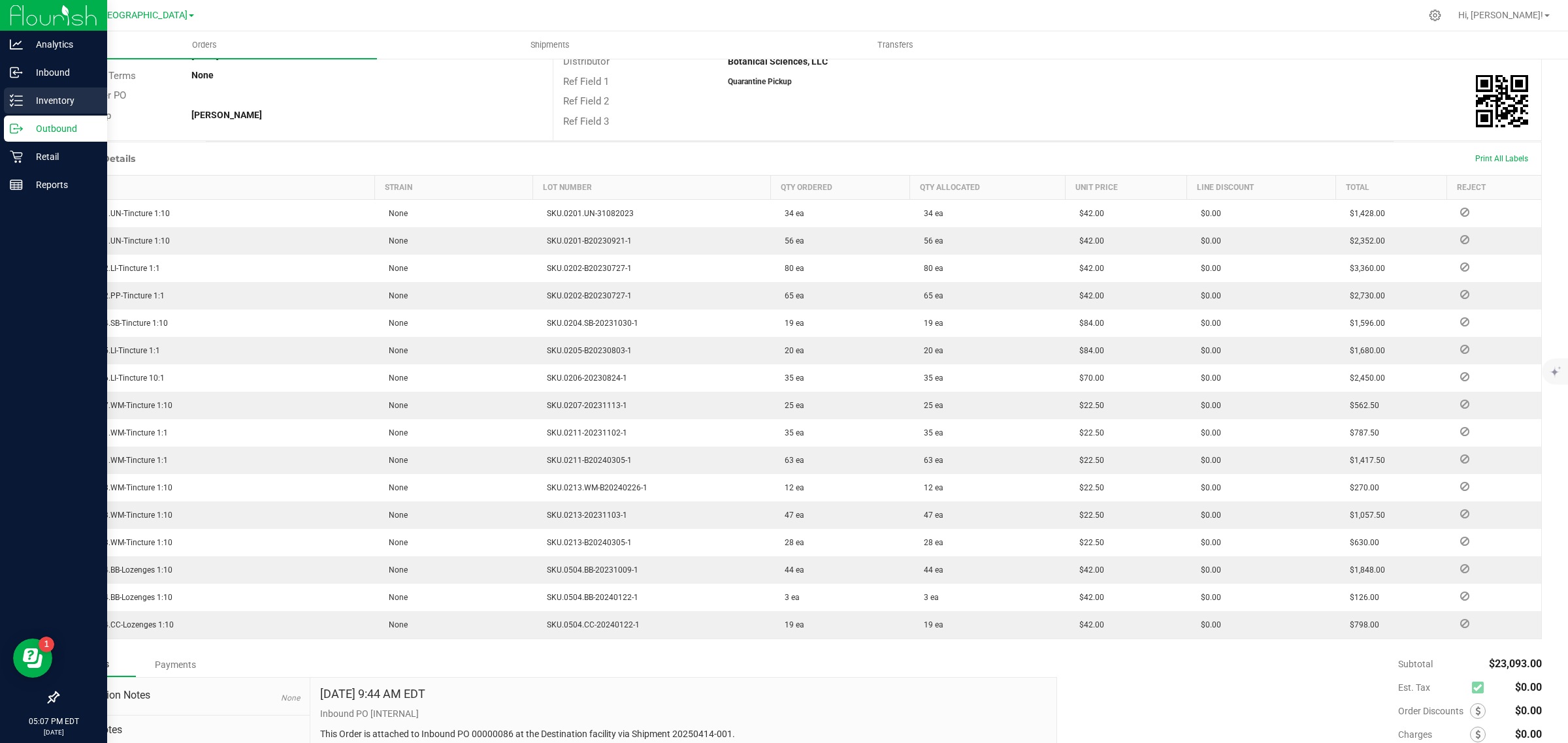
click at [26, 103] on p "Inventory" at bounding box center [62, 100] width 79 height 16
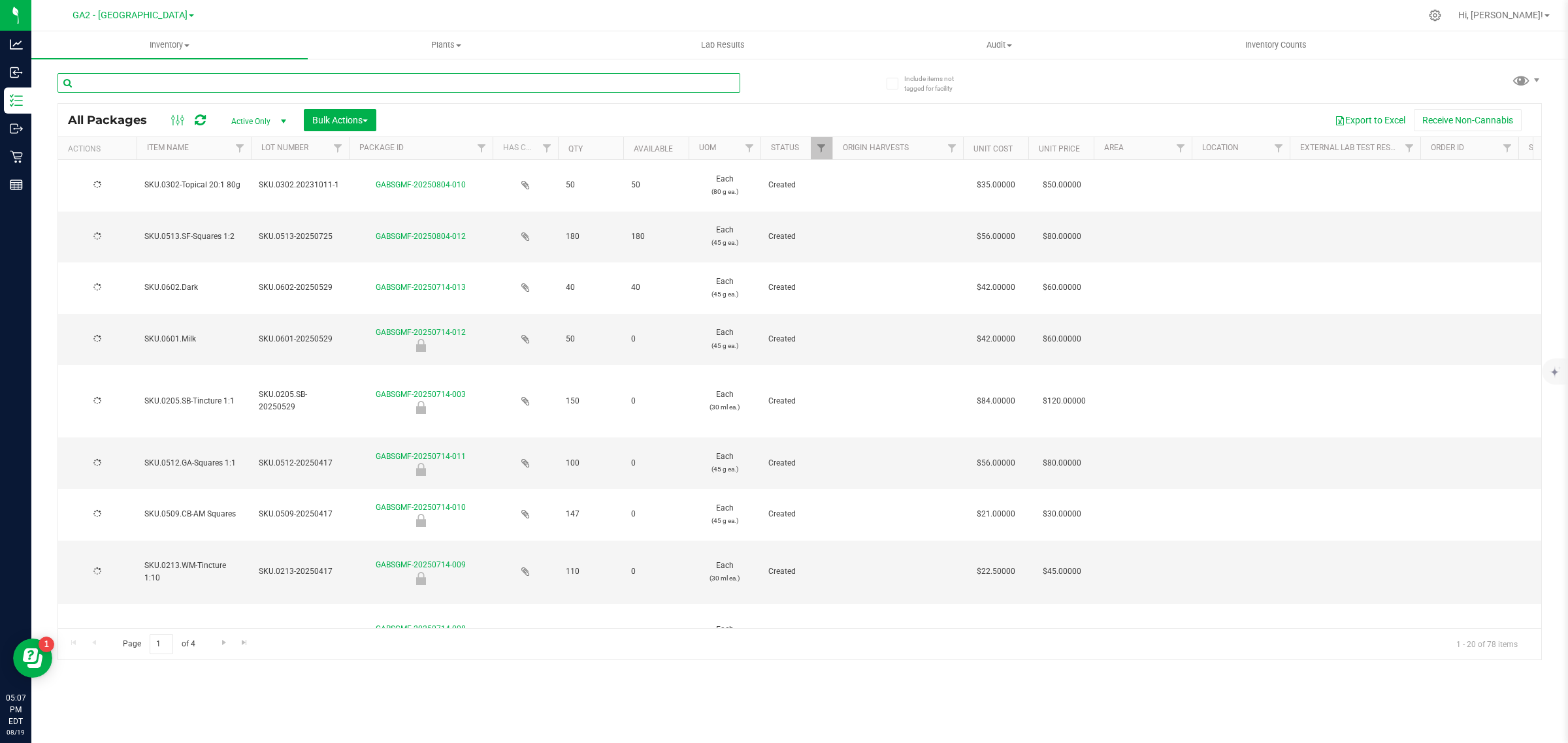
click at [169, 84] on input "text" at bounding box center [398, 83] width 683 height 19
type input "206"
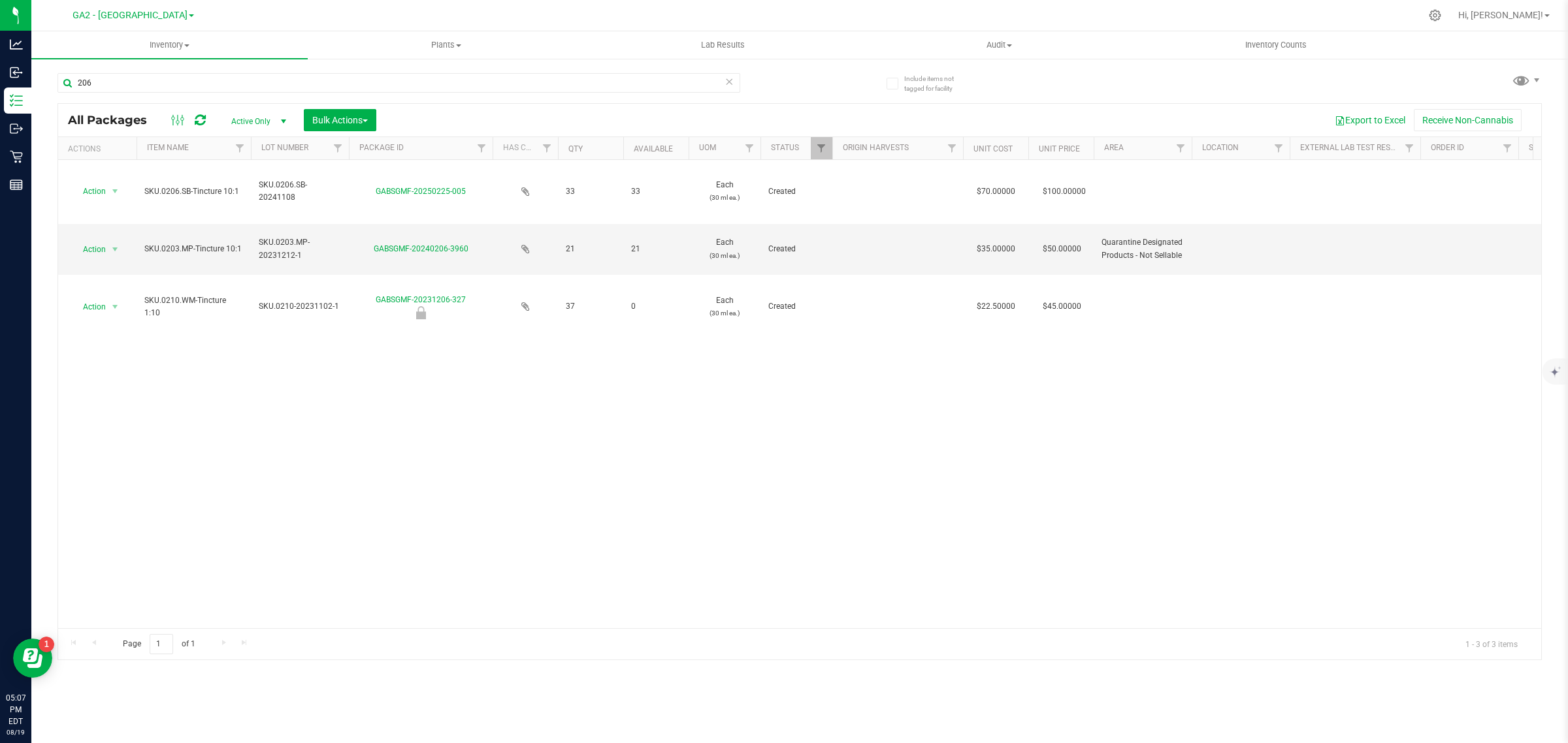
click at [282, 120] on span "select" at bounding box center [283, 121] width 11 height 11
click at [237, 182] on li "Locked" at bounding box center [256, 183] width 71 height 19
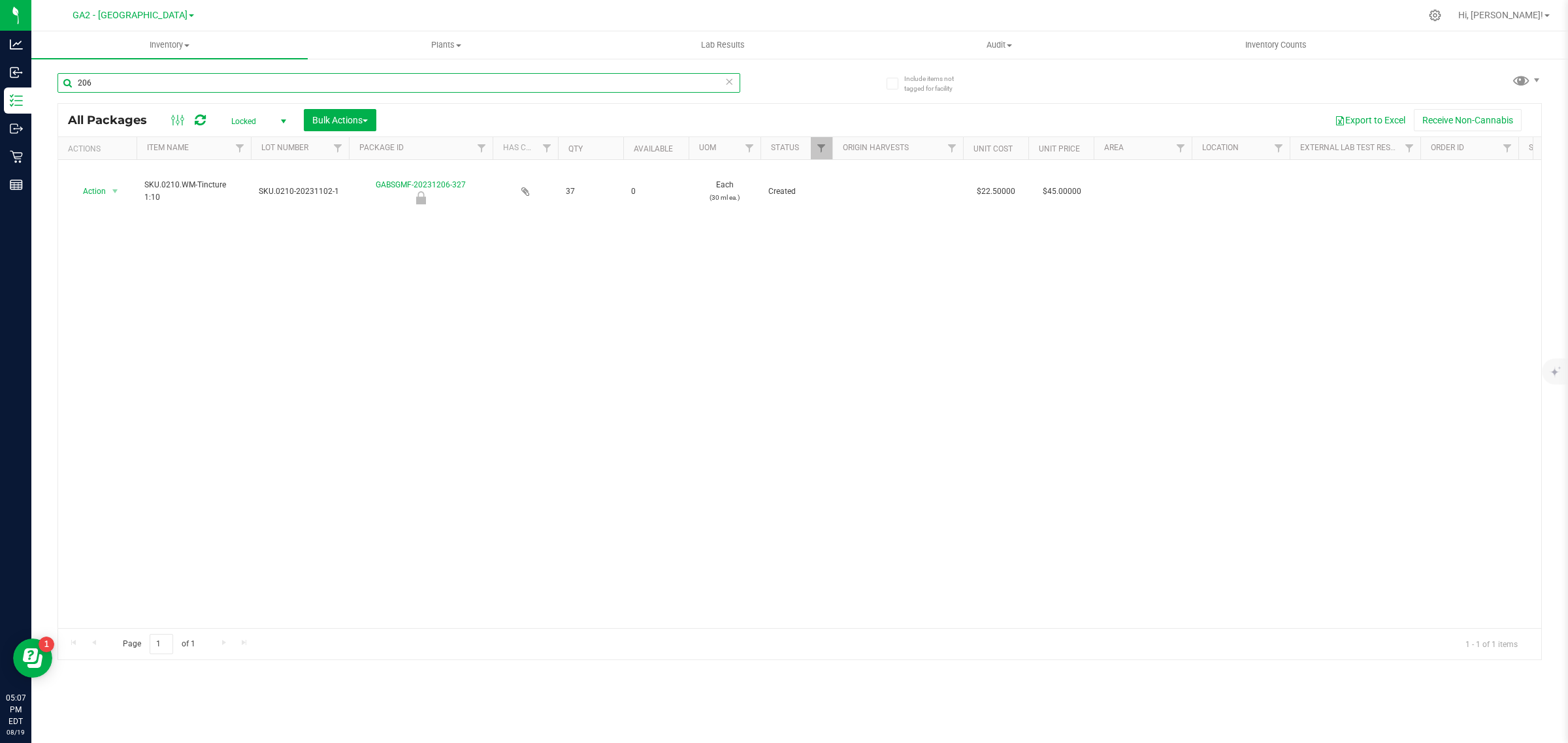
click at [112, 84] on input "206" at bounding box center [398, 83] width 683 height 19
drag, startPoint x: 110, startPoint y: 83, endPoint x: 69, endPoint y: 69, distance: 43.3
click at [60, 79] on input "206" at bounding box center [398, 83] width 683 height 19
type input "201"
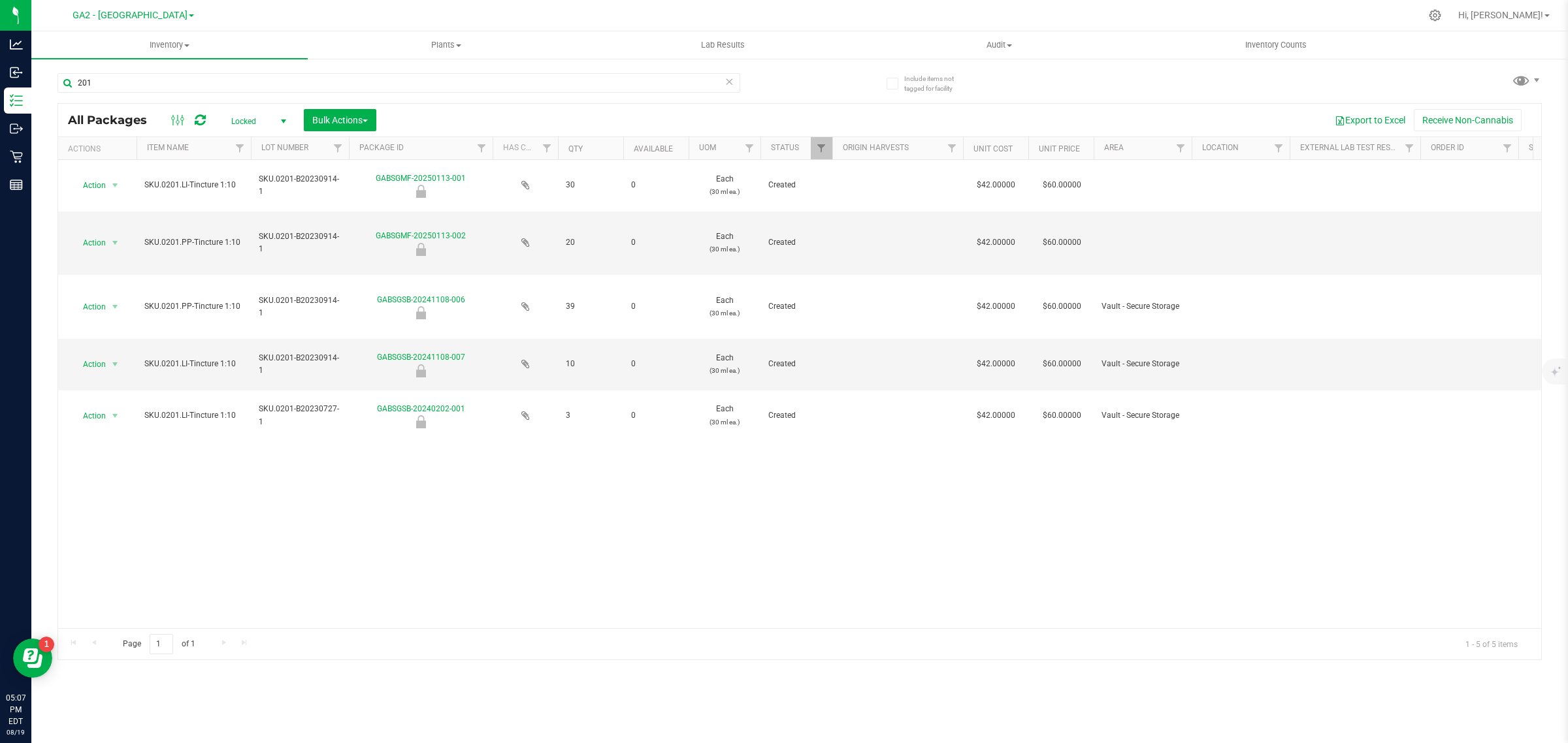
click at [279, 119] on span "select" at bounding box center [283, 121] width 11 height 11
click at [524, 476] on div "Action Action Edit attributes Global inventory Locate package Mark as sample Pa…" at bounding box center [800, 394] width 1483 height 468
click at [282, 119] on span "select" at bounding box center [283, 121] width 11 height 11
click at [263, 200] on li "All" at bounding box center [256, 202] width 71 height 19
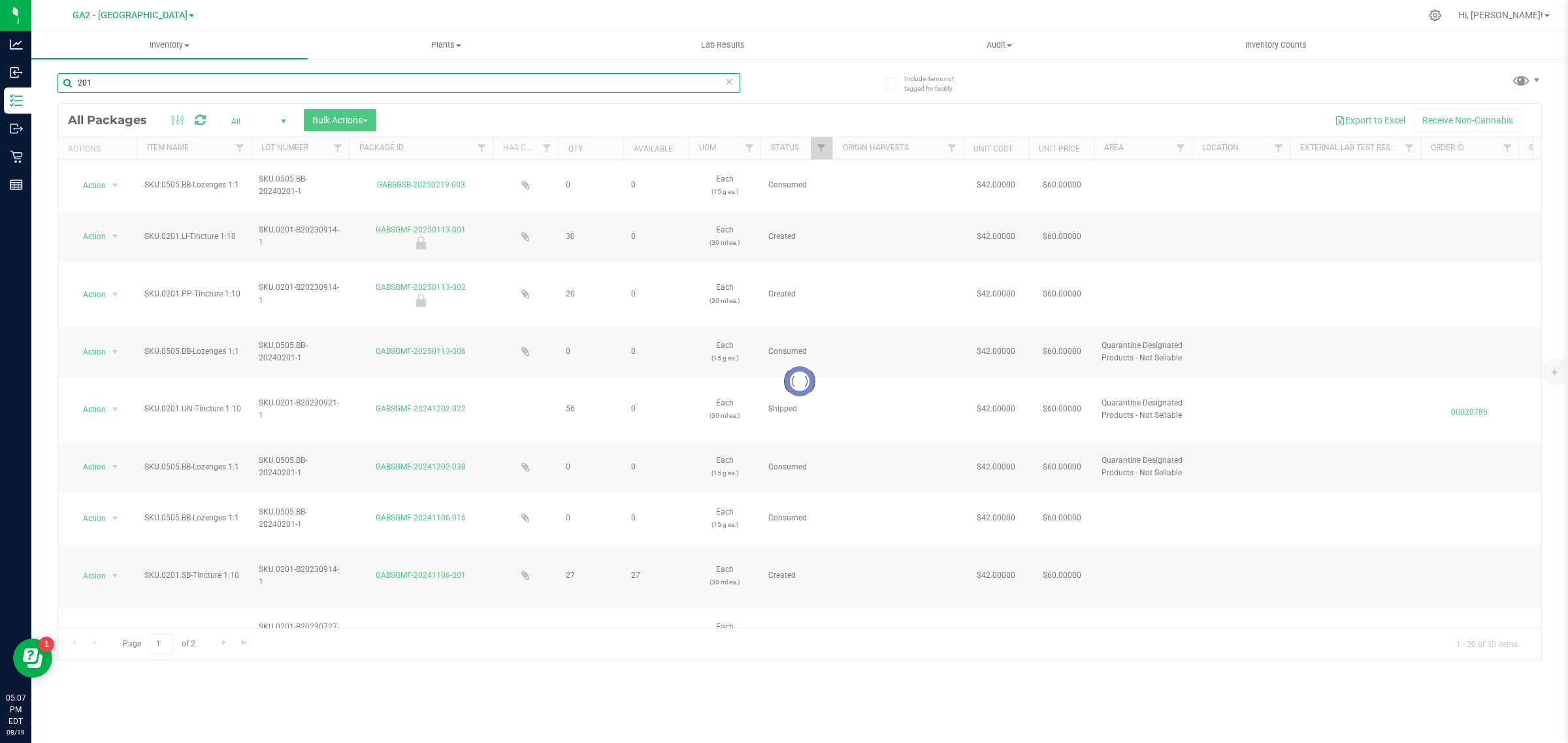
click at [111, 84] on input "201" at bounding box center [398, 83] width 683 height 19
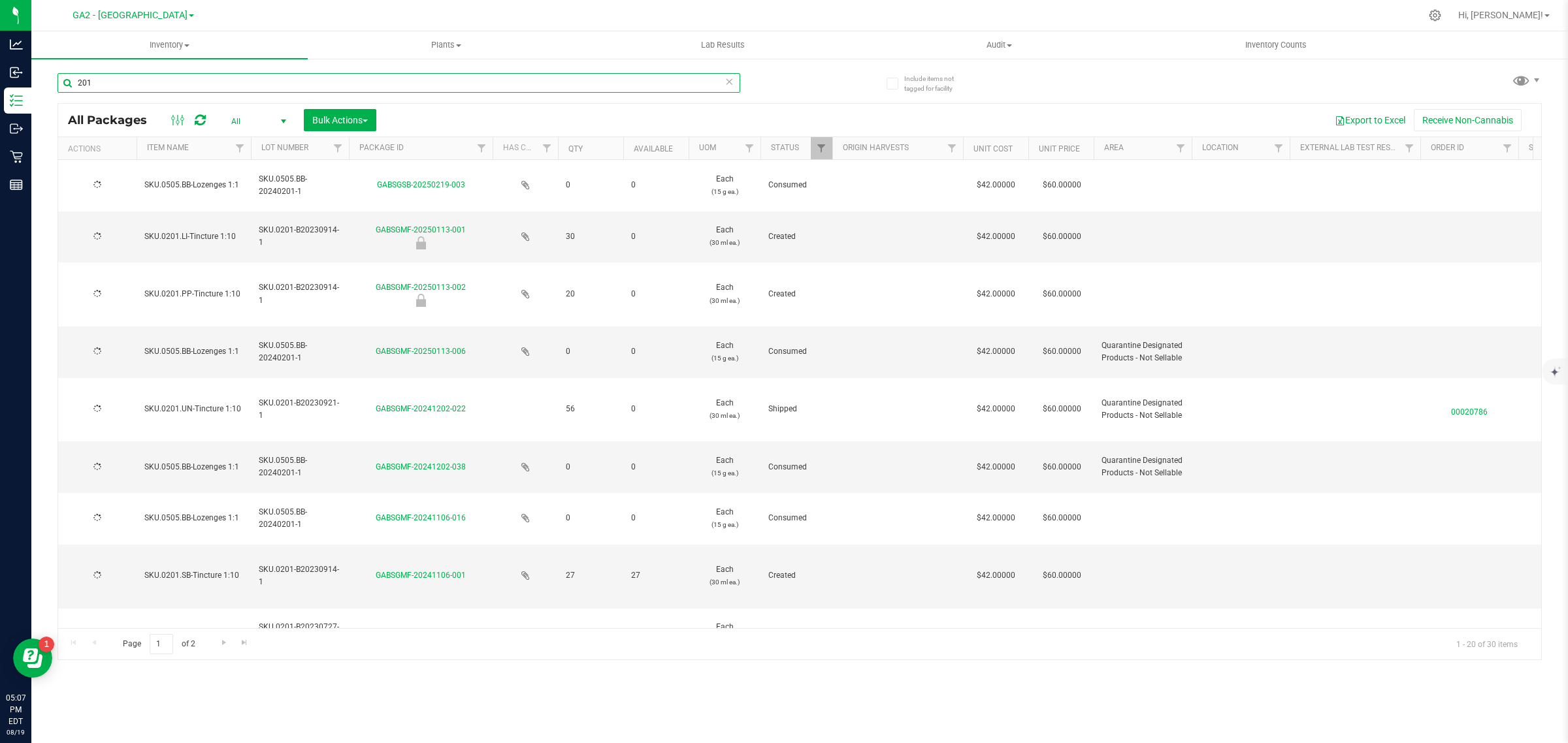
type input "[DATE]"
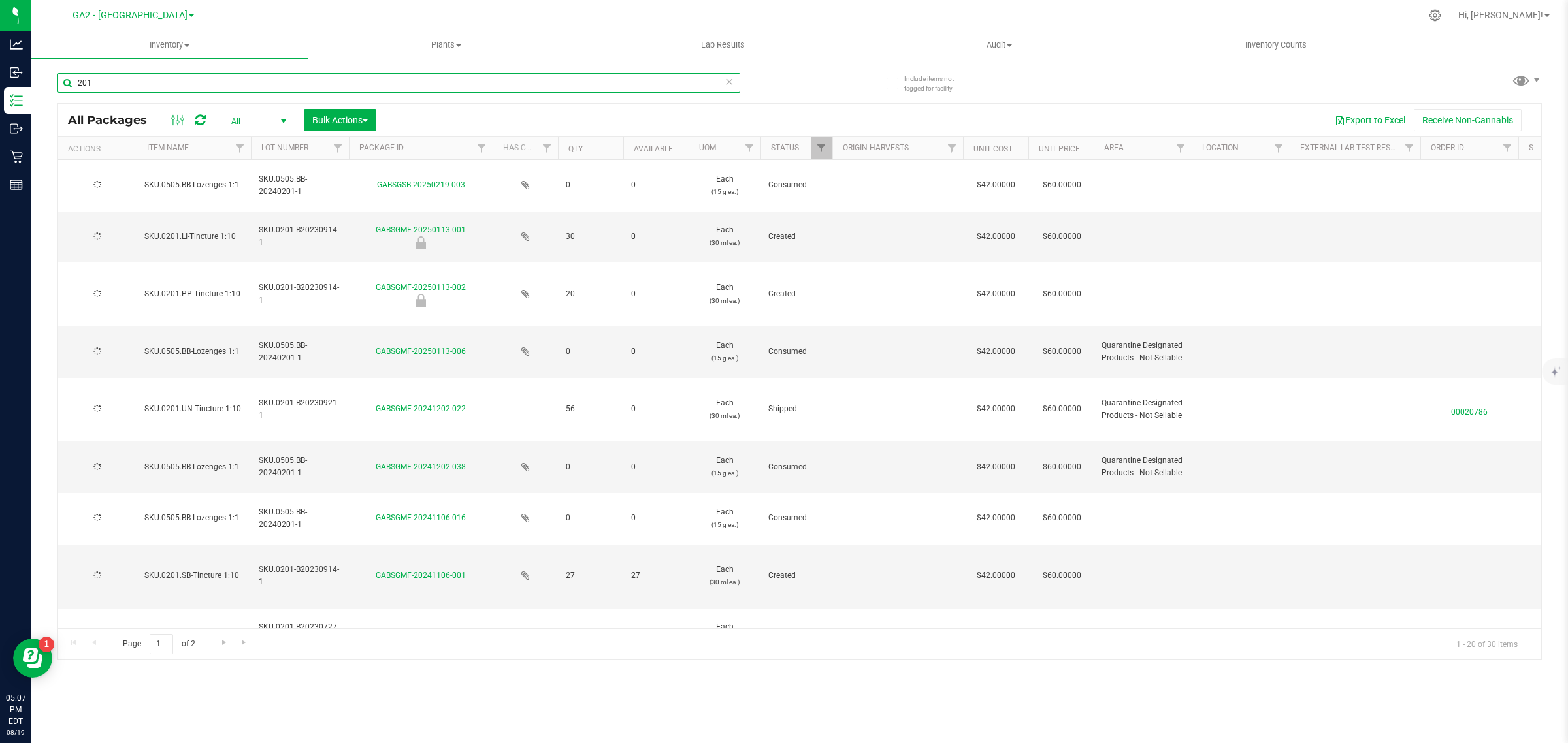
type input "[DATE]"
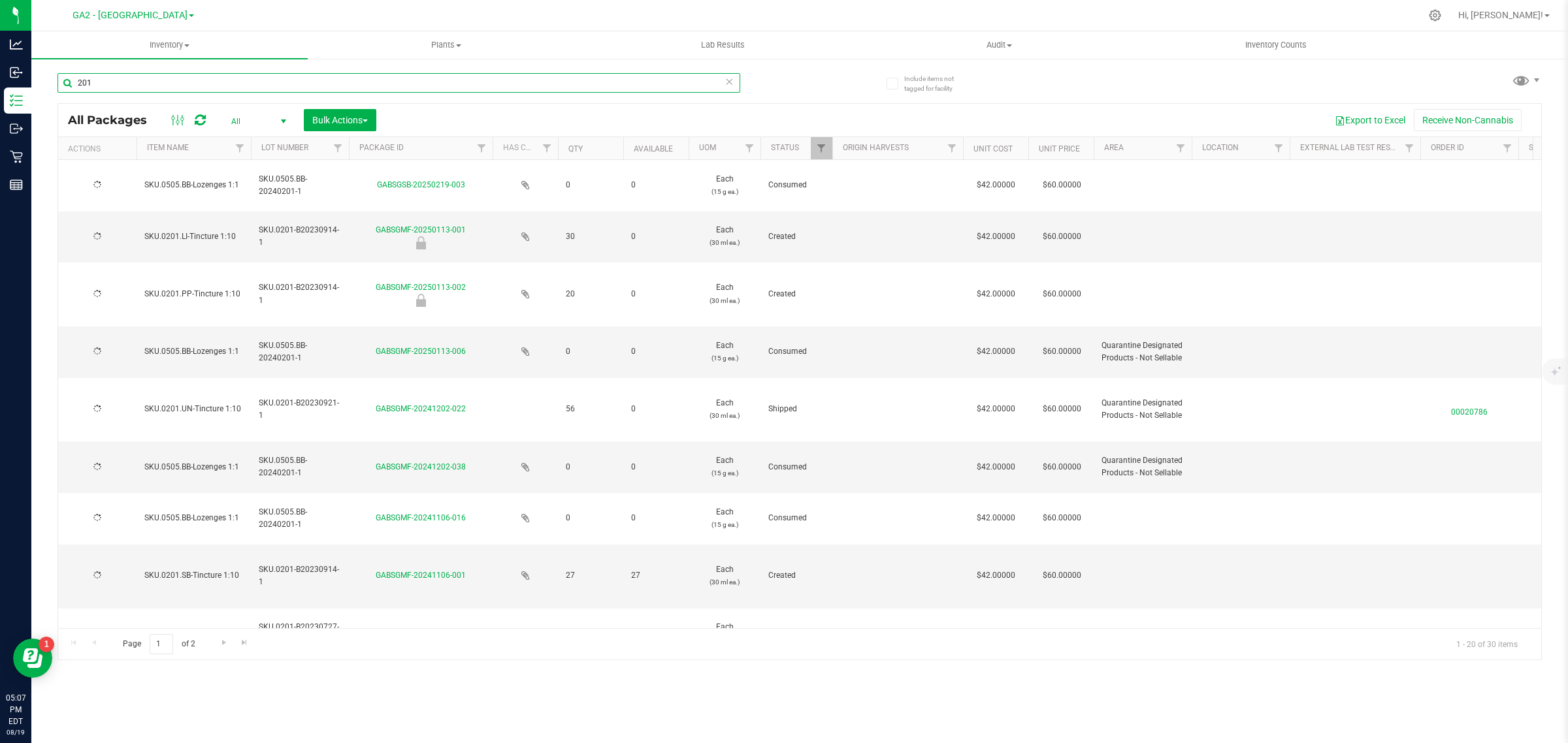
type input "[DATE]"
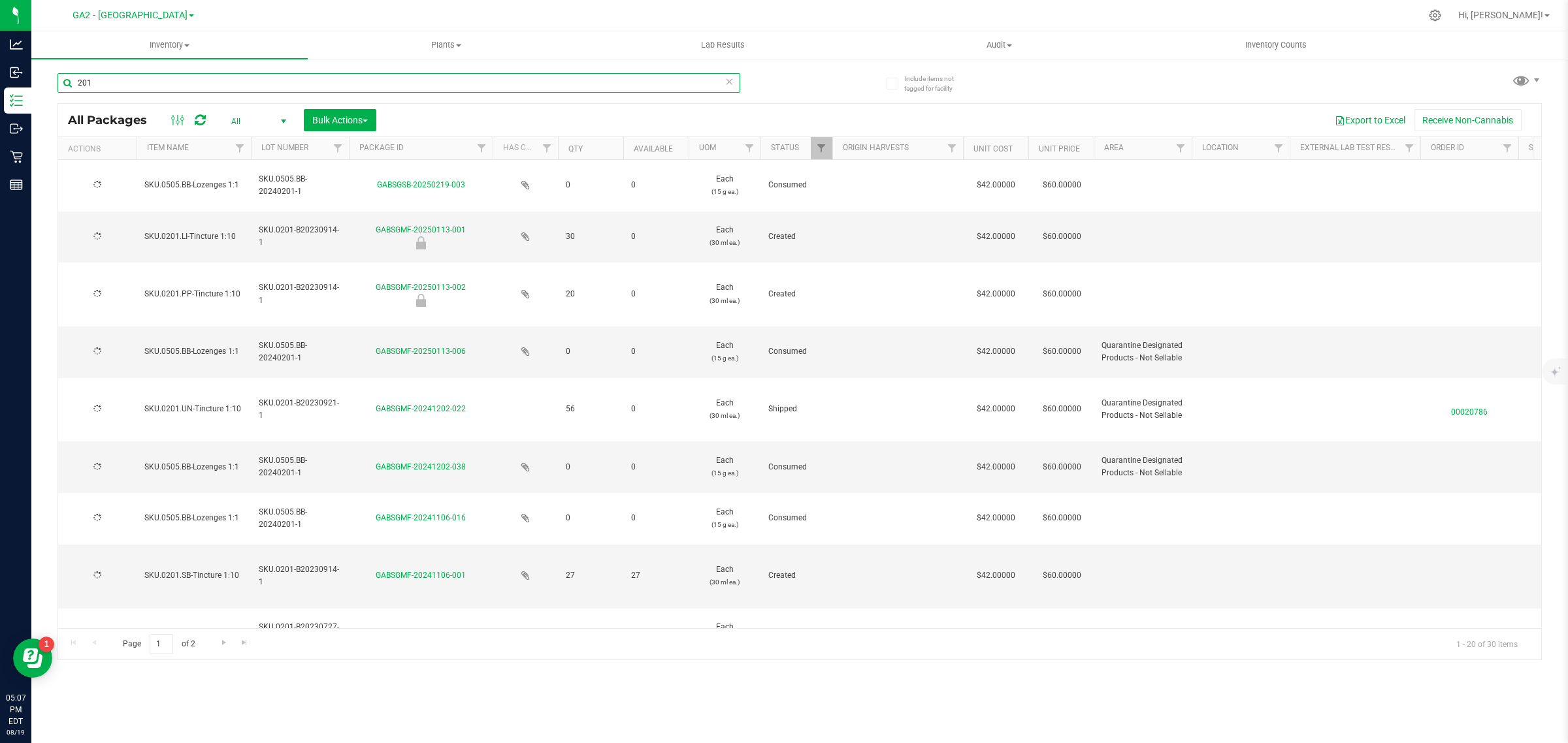
type input "[DATE]"
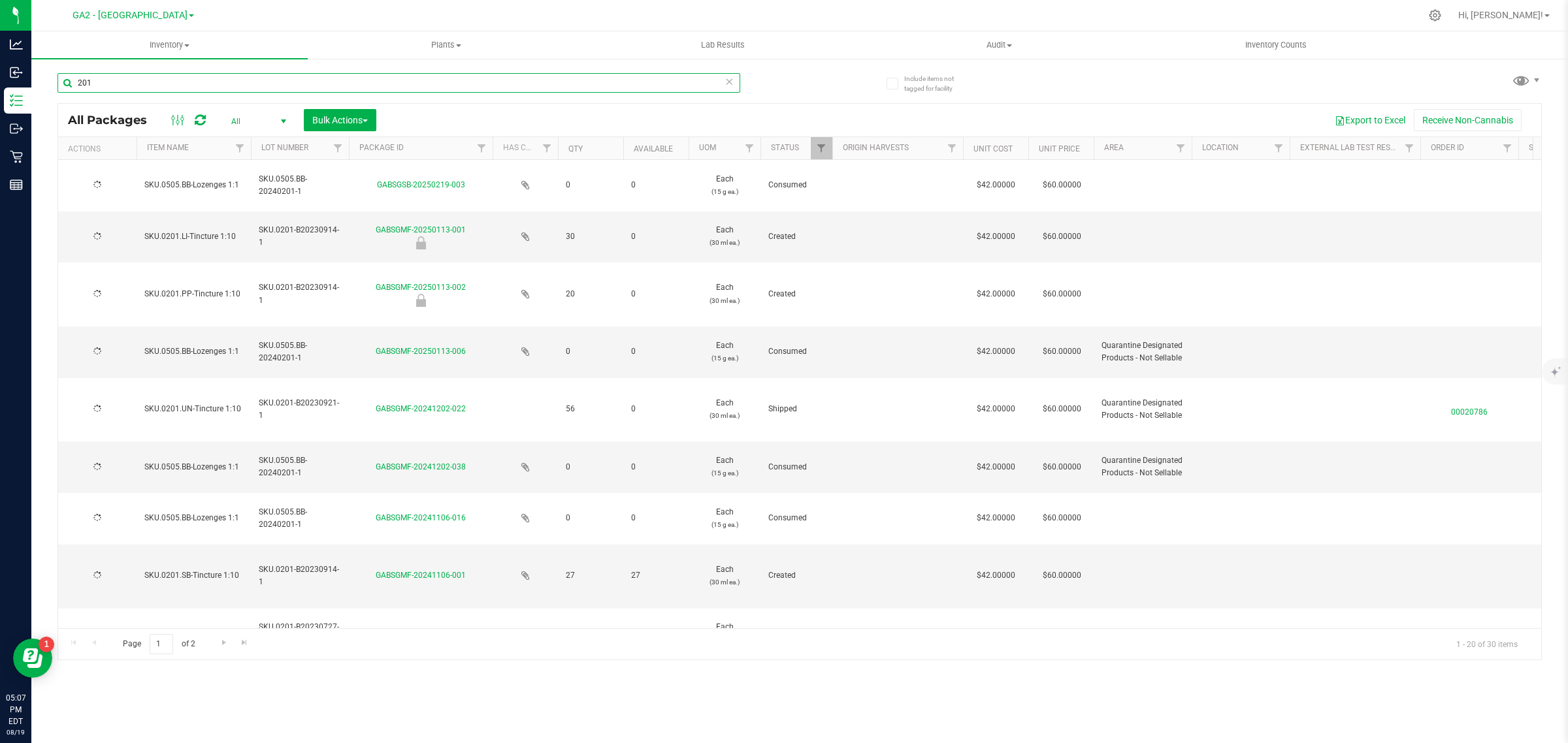
type input "[DATE]"
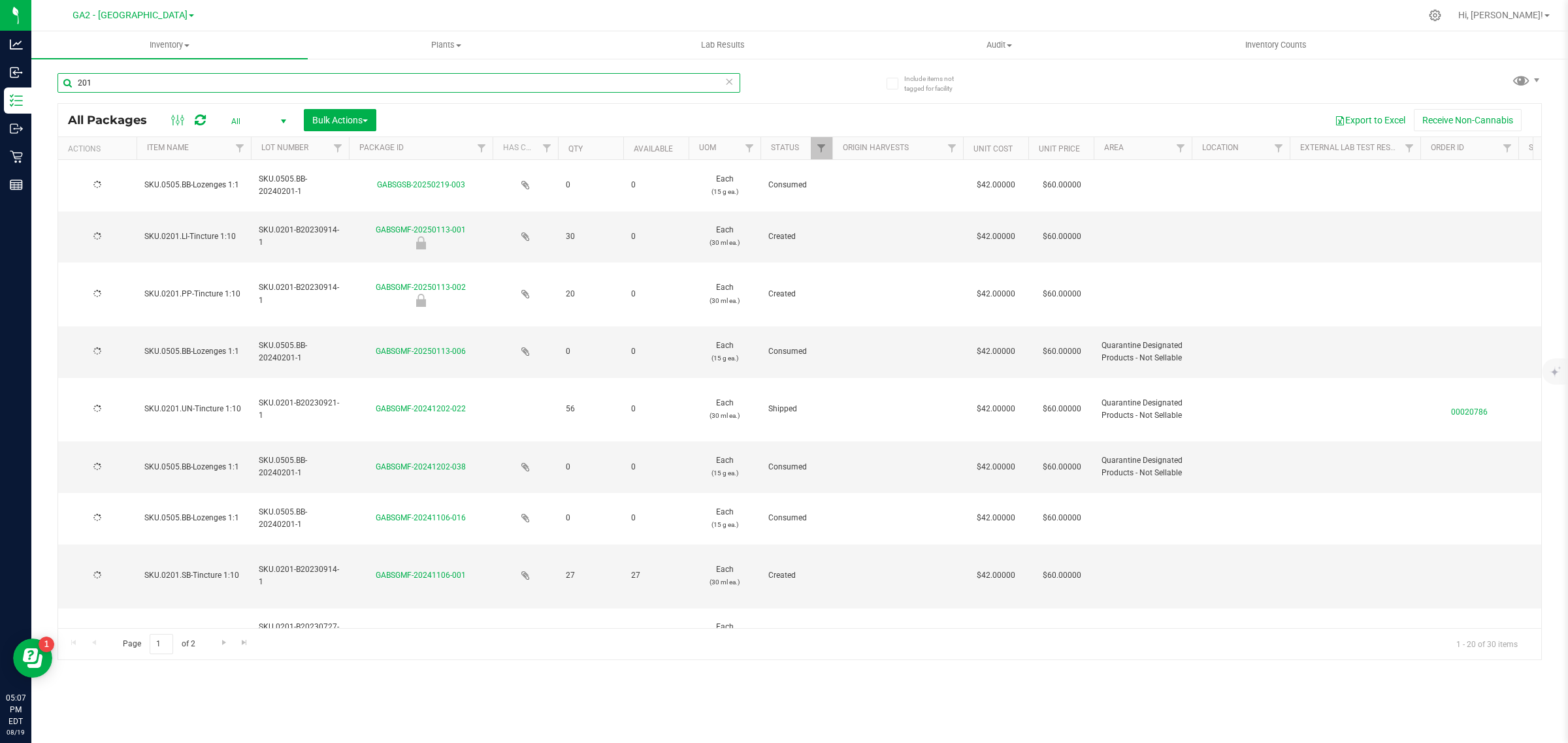
type input "[DATE]"
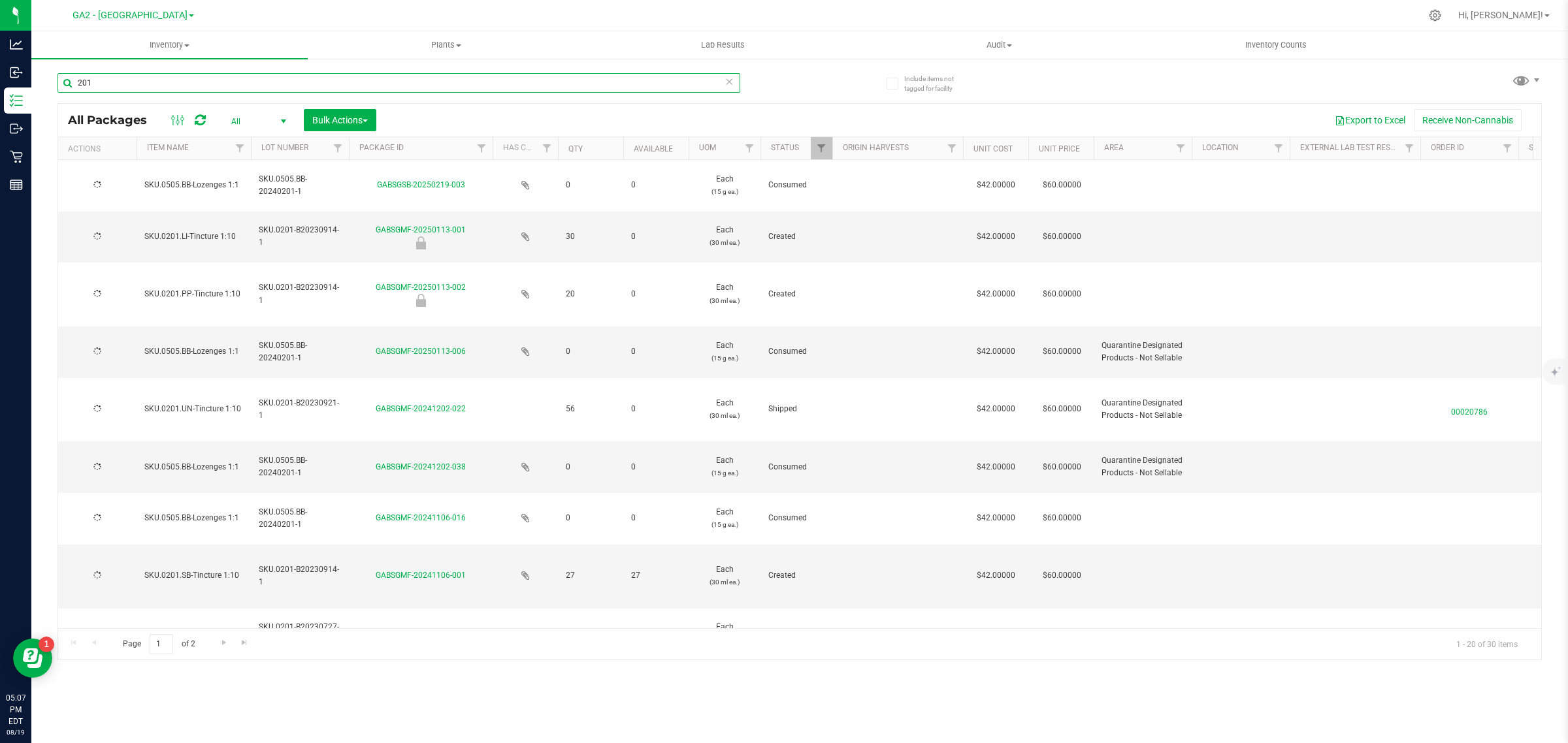
type input "[DATE]"
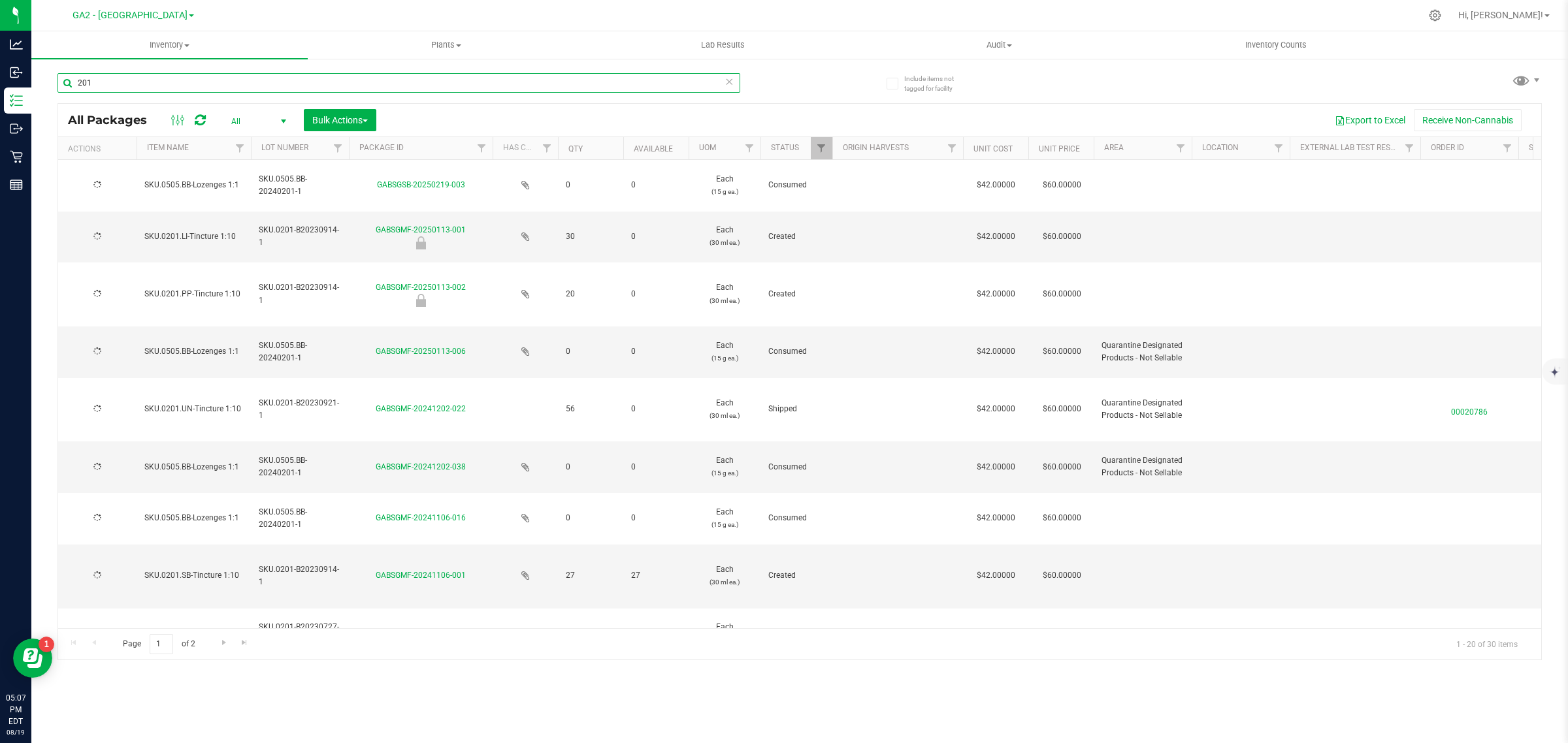
type input "[DATE]"
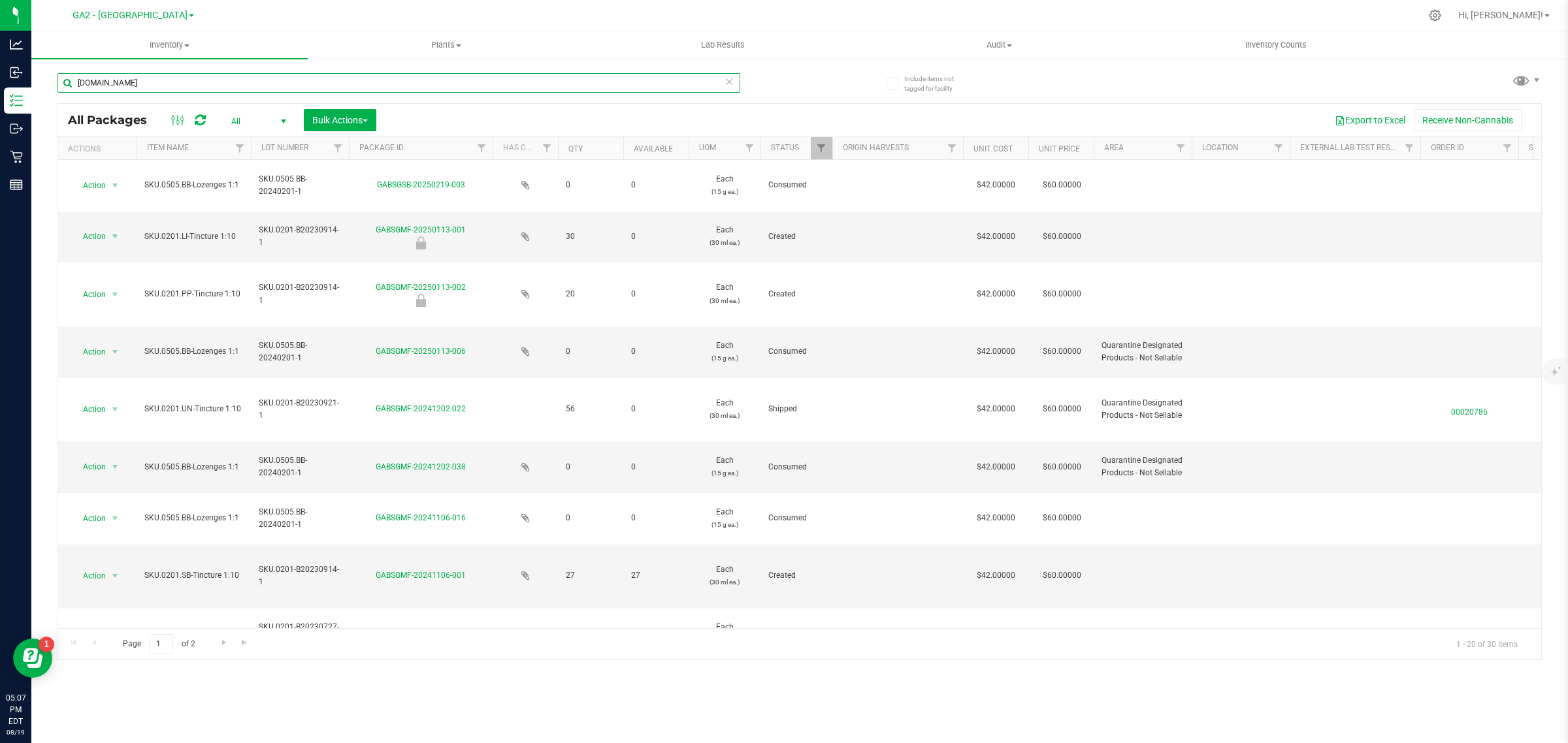
type input "[DOMAIN_NAME]"
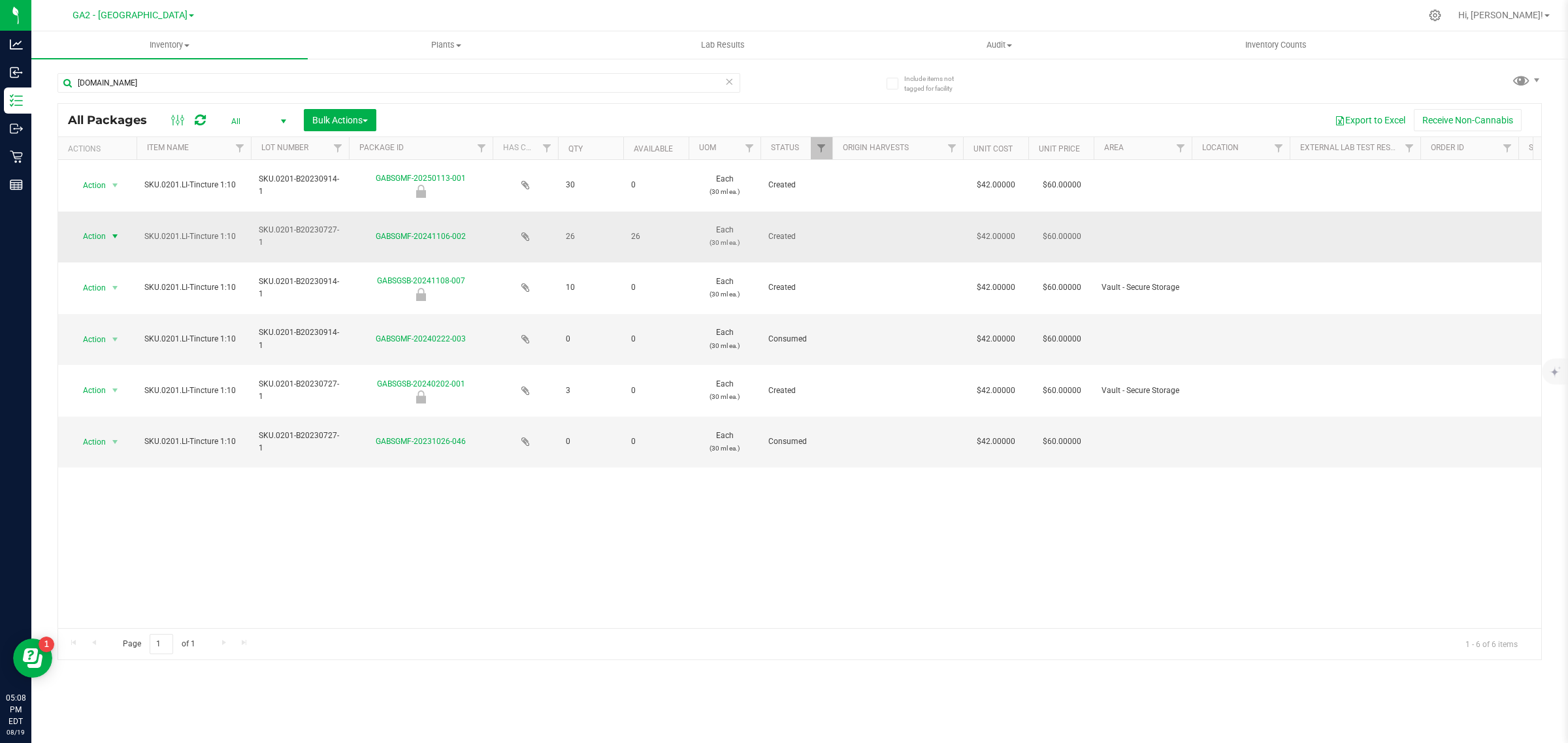
click at [110, 236] on span "select" at bounding box center [115, 236] width 11 height 11
click at [521, 119] on div "Export to Excel Receive Non-Cannabis" at bounding box center [958, 119] width 1145 height 22
click at [361, 115] on span "Bulk Actions" at bounding box center [339, 119] width 55 height 11
click at [368, 149] on span "Add to outbound order" at bounding box center [356, 150] width 88 height 11
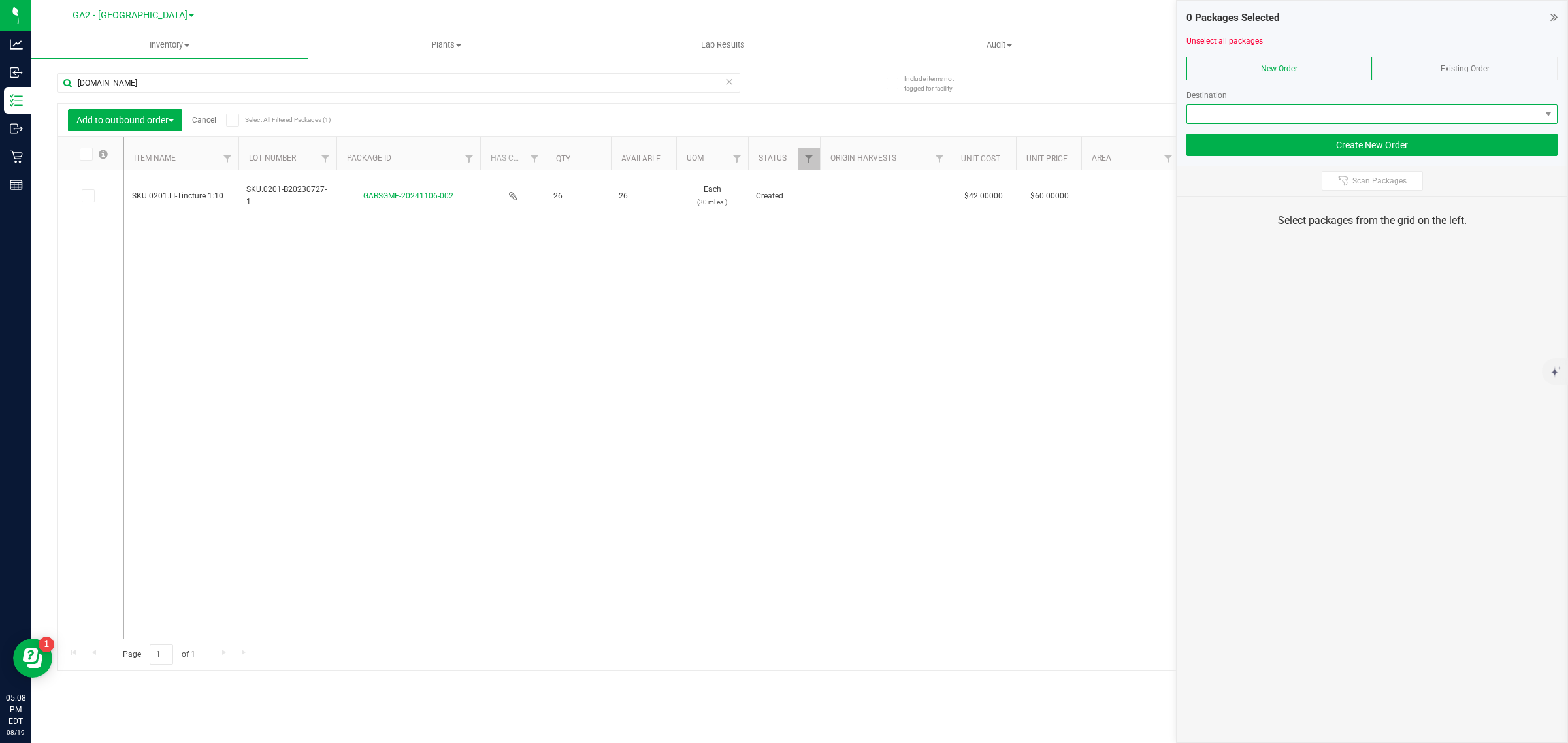
click at [1003, 115] on span at bounding box center [1364, 114] width 354 height 18
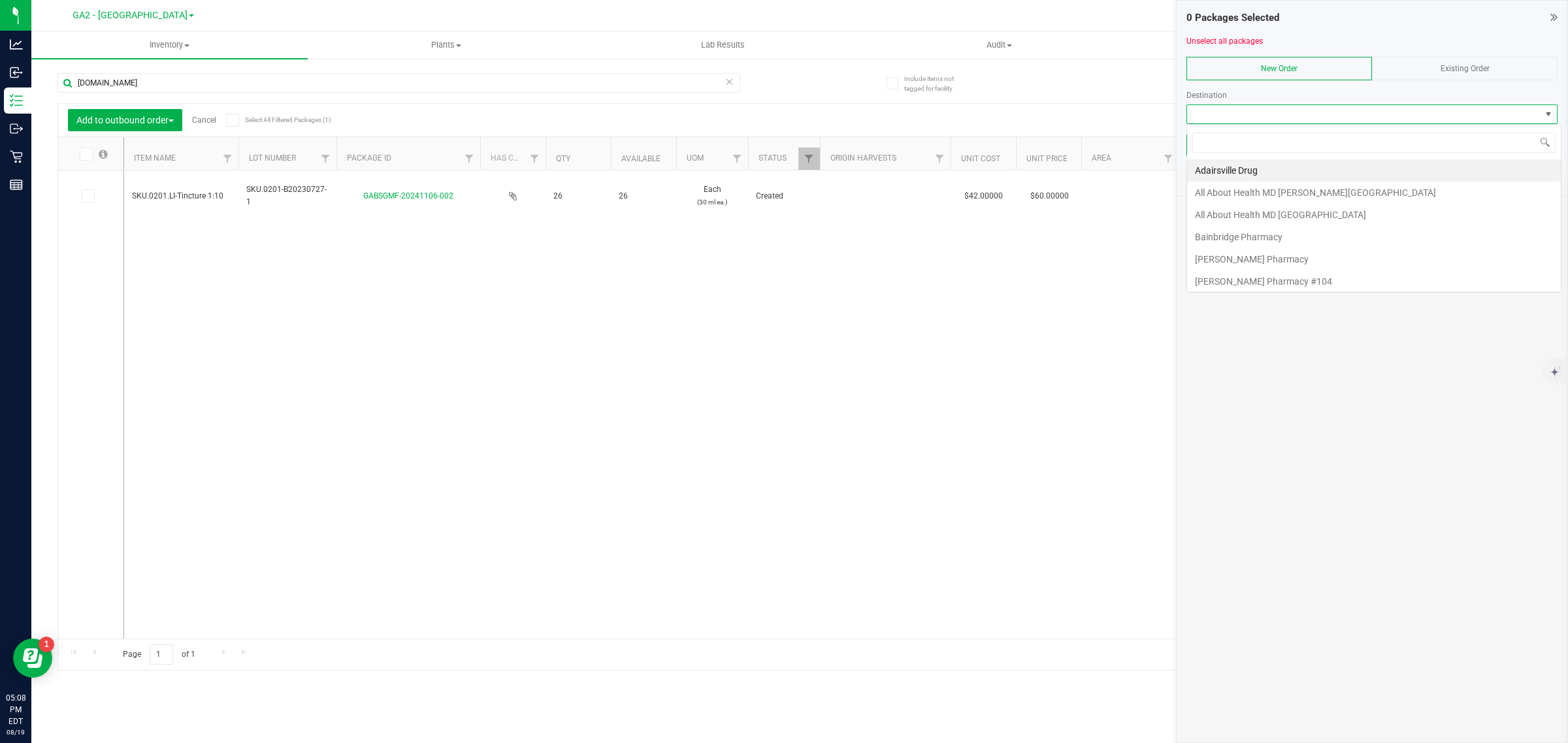
scroll to position [20, 370]
click at [1003, 67] on span "Existing Order" at bounding box center [1465, 68] width 49 height 9
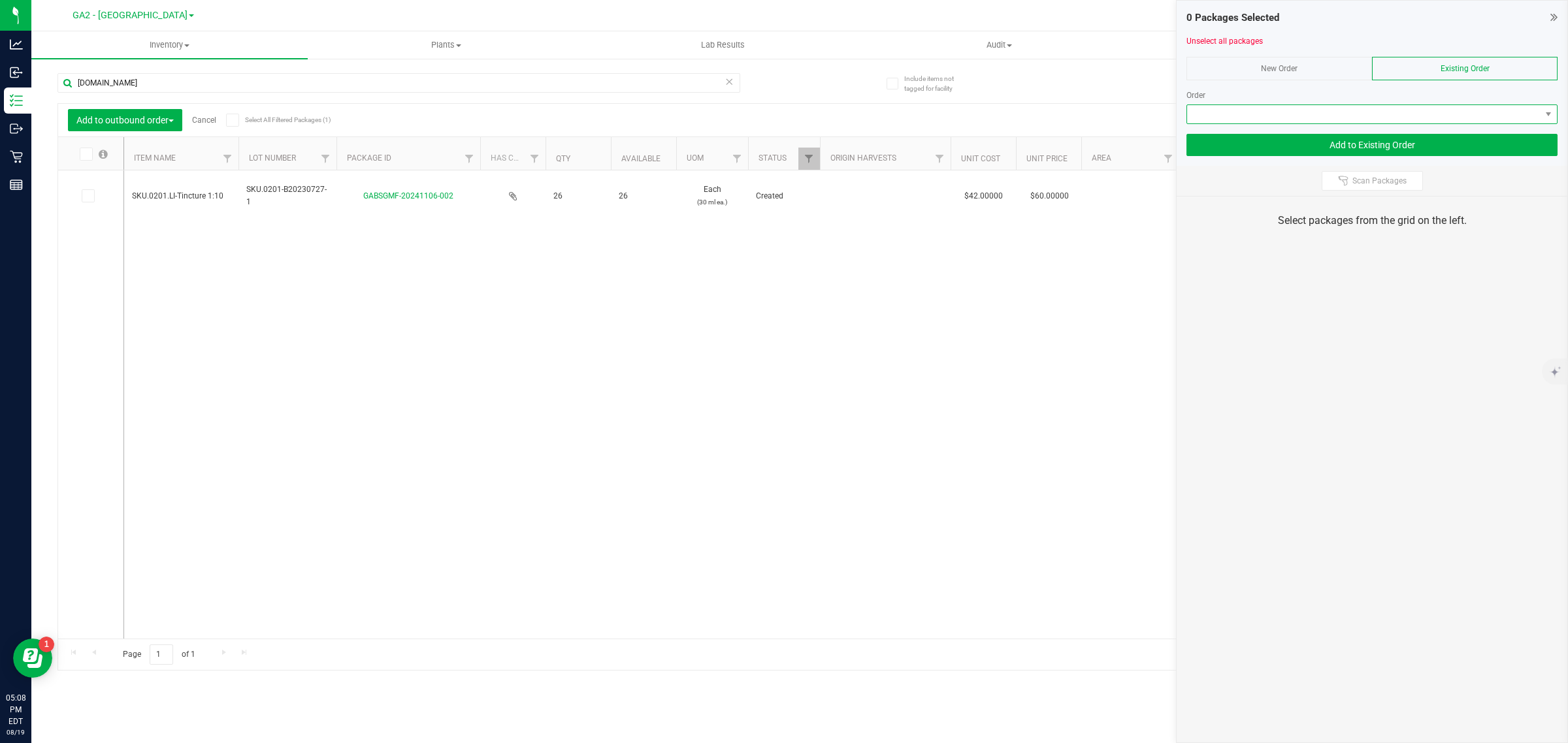
click at [1003, 117] on span at bounding box center [1549, 114] width 17 height 18
drag, startPoint x: 1342, startPoint y: 360, endPoint x: 1334, endPoint y: 377, distance: 18.8
click at [1003, 369] on div "0 Packages Selected Unselect all packages New Order Existing Order Order Add to…" at bounding box center [1373, 371] width 392 height 743
click at [1001, 328] on div "SKU.0201.LI-Tincture 1:10 SKU.0201-B20230727-1 GABSGMF-20241106-002 26 26 Each …" at bounding box center [833, 405] width 1416 height 468
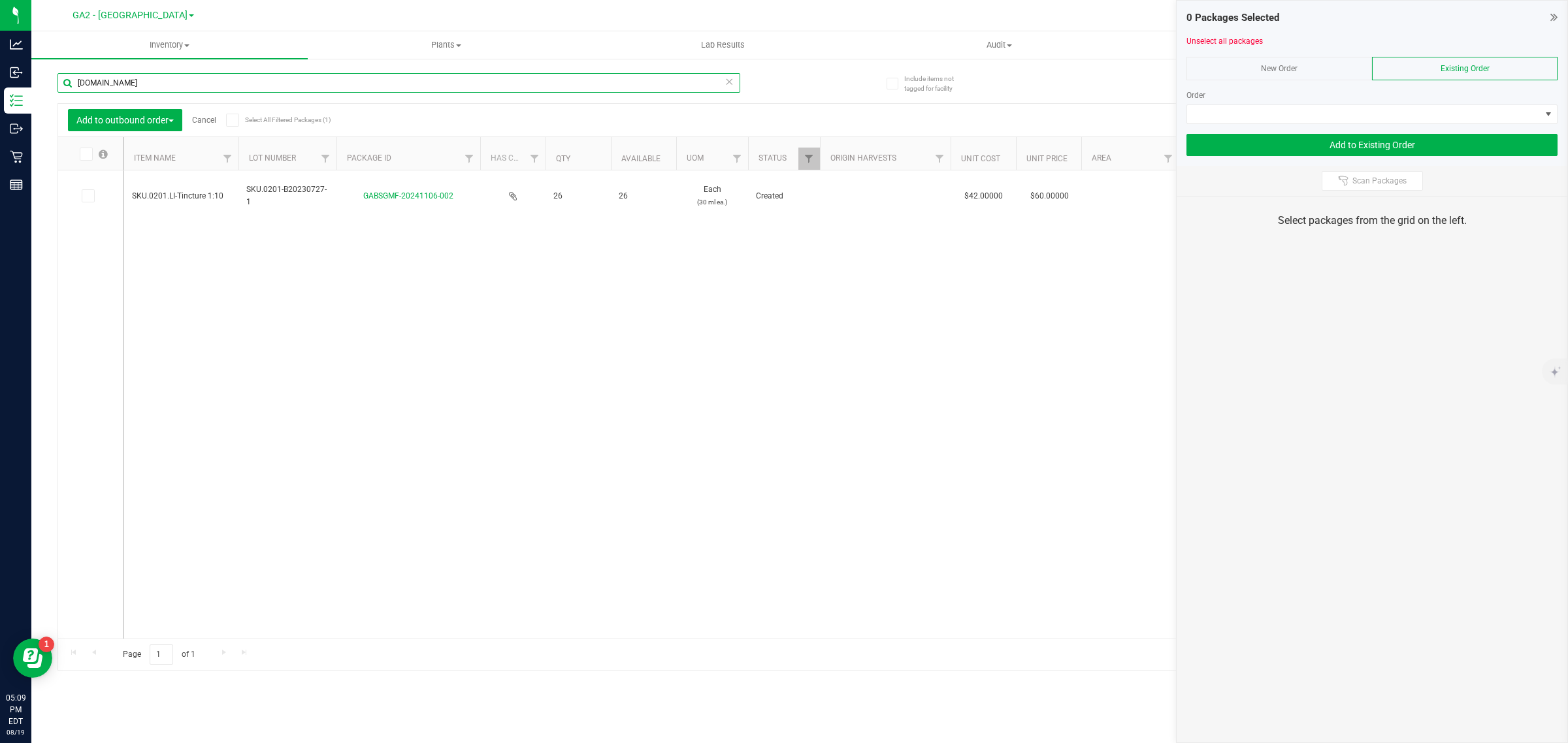
drag, startPoint x: 117, startPoint y: 83, endPoint x: 69, endPoint y: 62, distance: 52.4
click at [69, 62] on div "[DOMAIN_NAME]" at bounding box center [428, 82] width 742 height 42
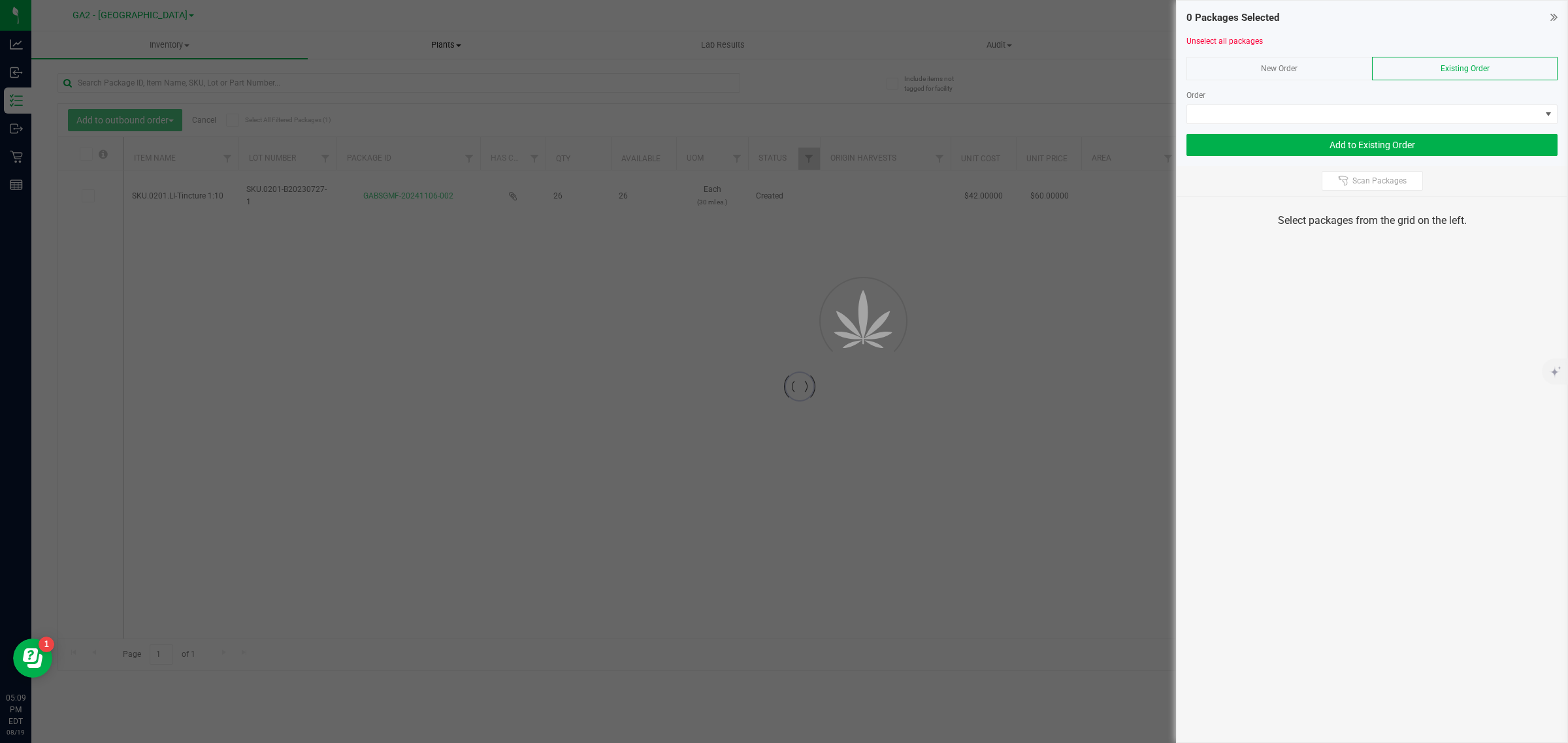
click at [405, 44] on div "Inventory All packages All inventory Waste log Create inventory Plants All plan…" at bounding box center [800, 387] width 1537 height 712
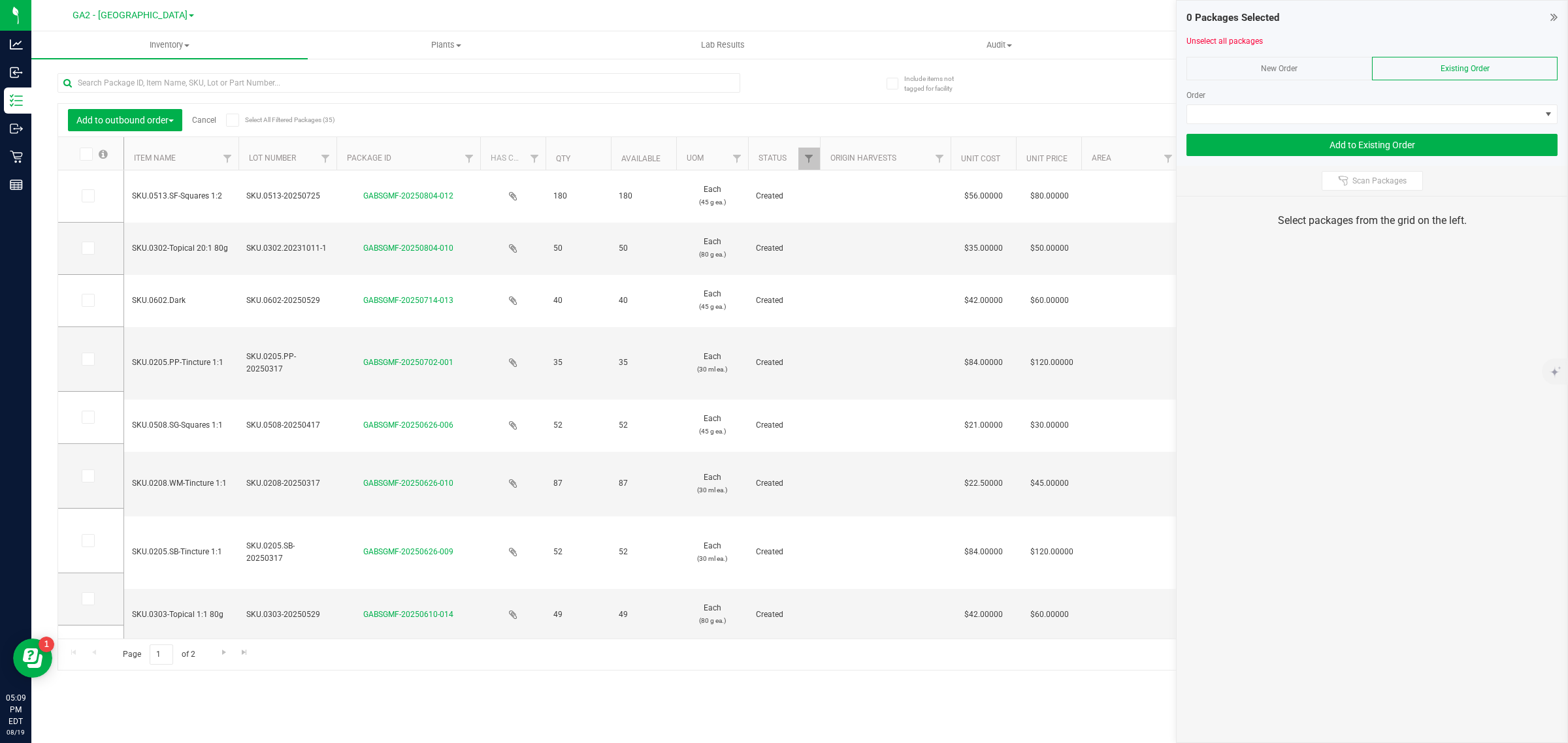
click at [1003, 15] on icon at bounding box center [1553, 17] width 7 height 13
